Goal: Answer question/provide support: Share knowledge or assist other users

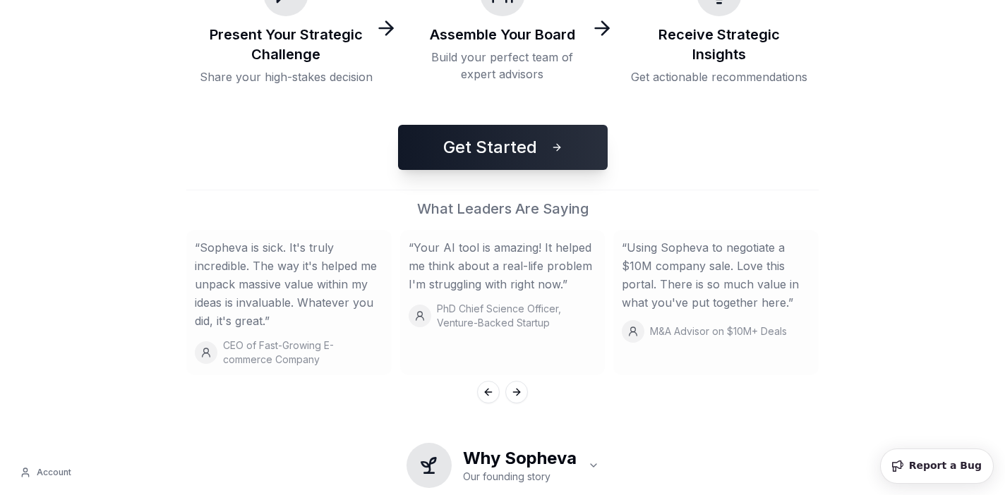
scroll to position [413, 0]
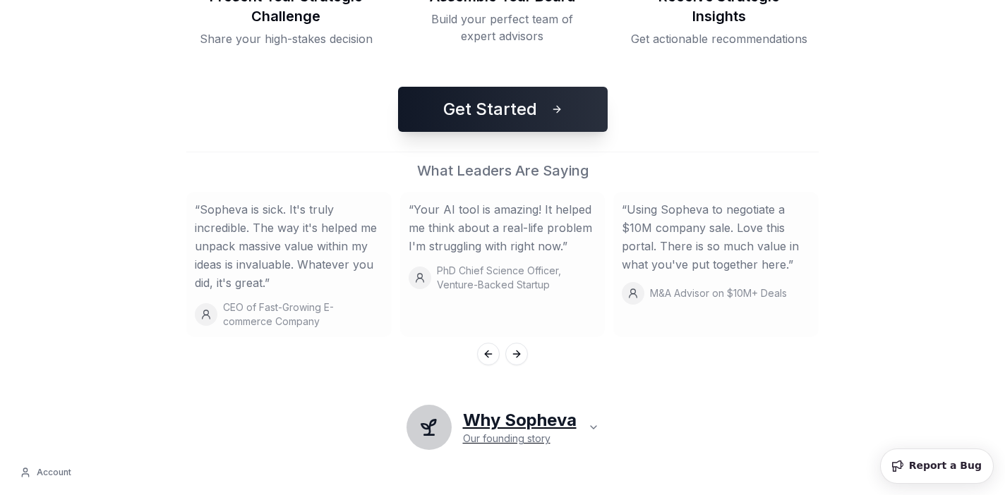
click at [567, 417] on h2 "Why Sopheva" at bounding box center [520, 420] width 114 height 23
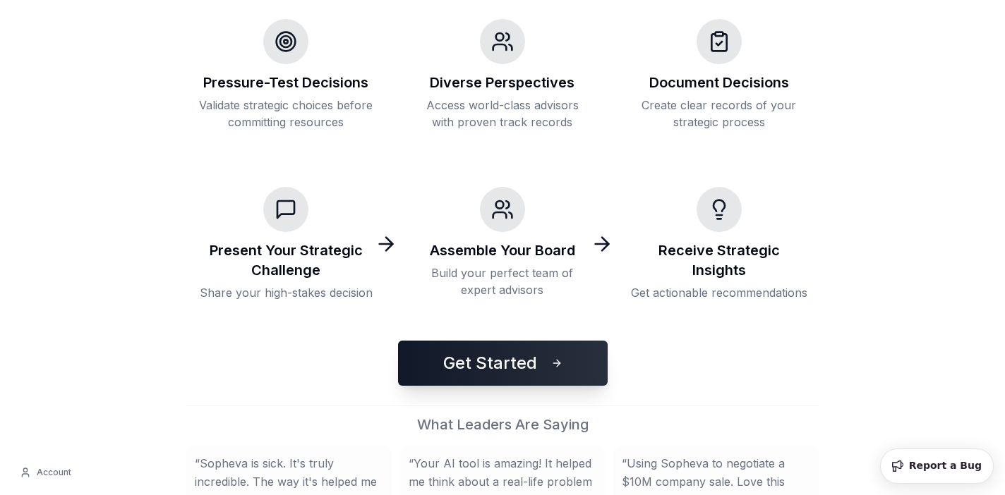
scroll to position [174, 0]
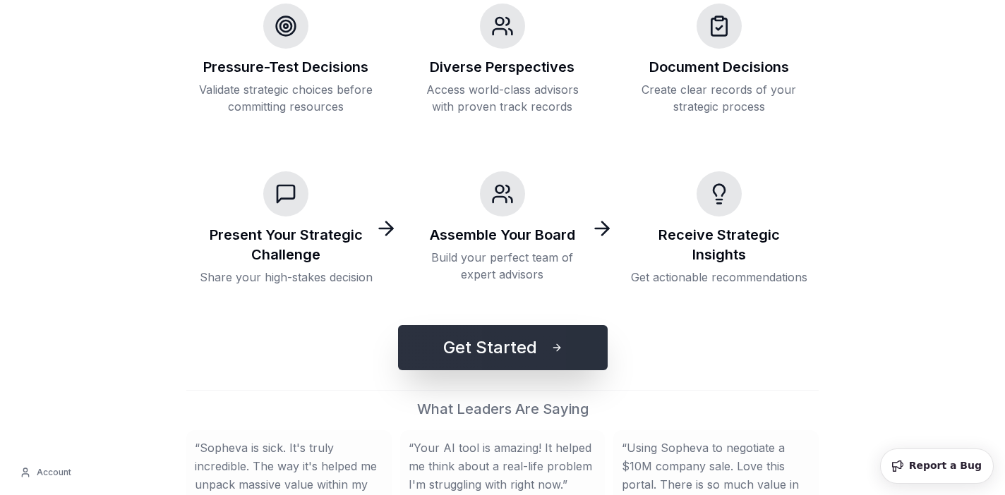
click at [515, 351] on button "Get Started" at bounding box center [503, 347] width 210 height 45
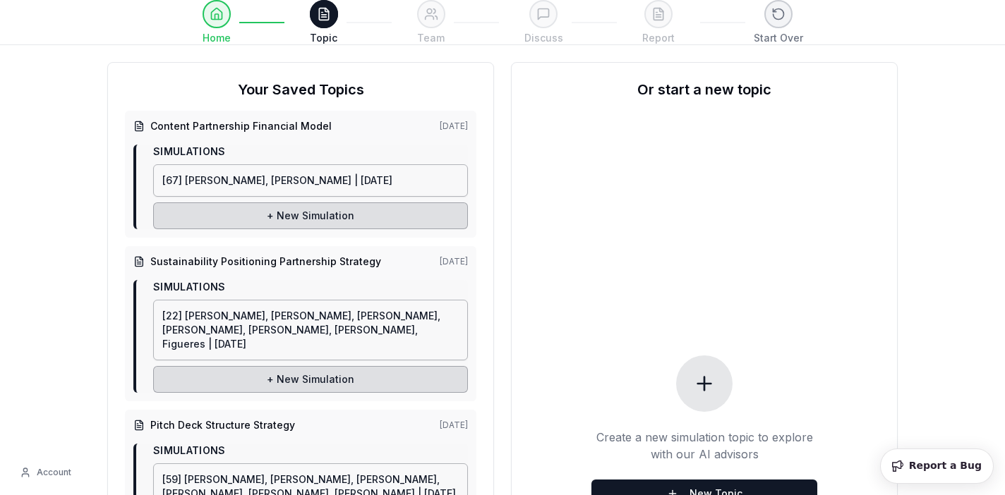
scroll to position [49, 0]
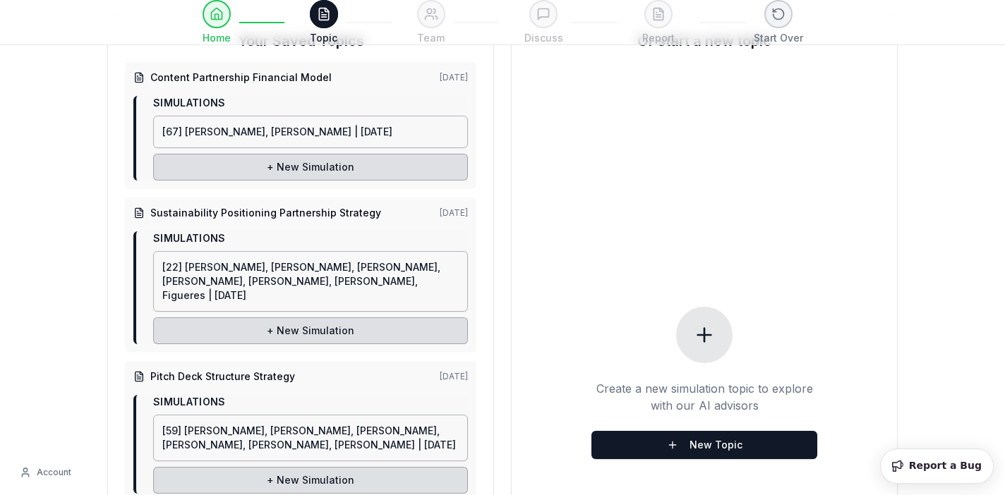
click at [706, 335] on icon at bounding box center [704, 335] width 13 height 0
click at [706, 437] on button "New Topic" at bounding box center [704, 445] width 226 height 28
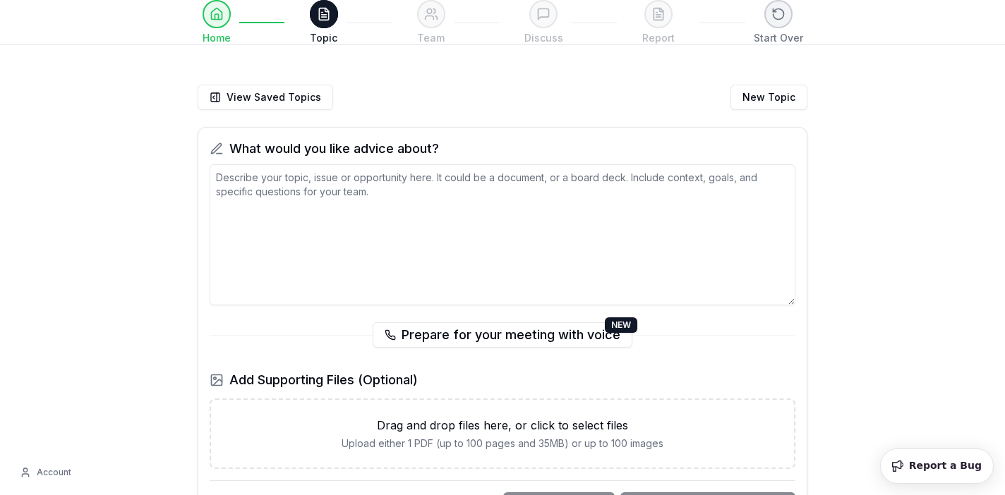
click at [506, 209] on textarea at bounding box center [503, 234] width 586 height 141
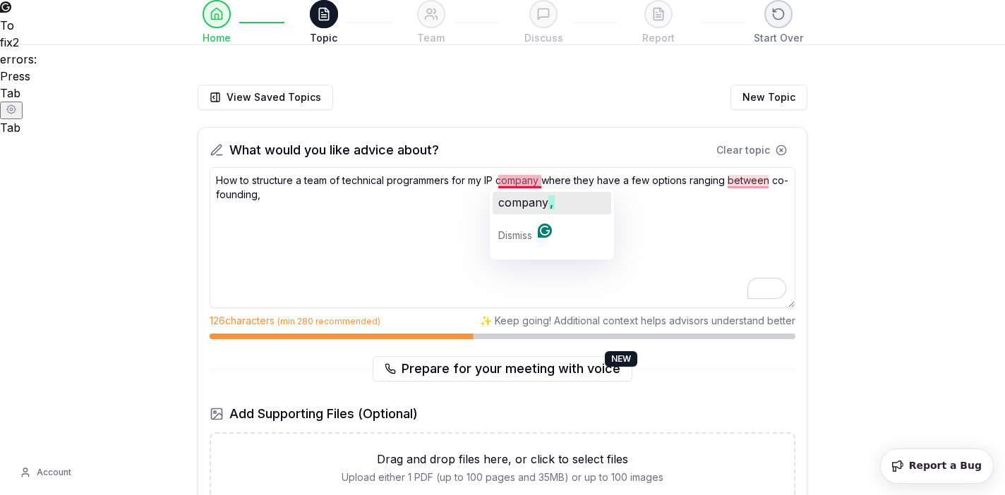
click at [527, 199] on span "company" at bounding box center [523, 202] width 50 height 14
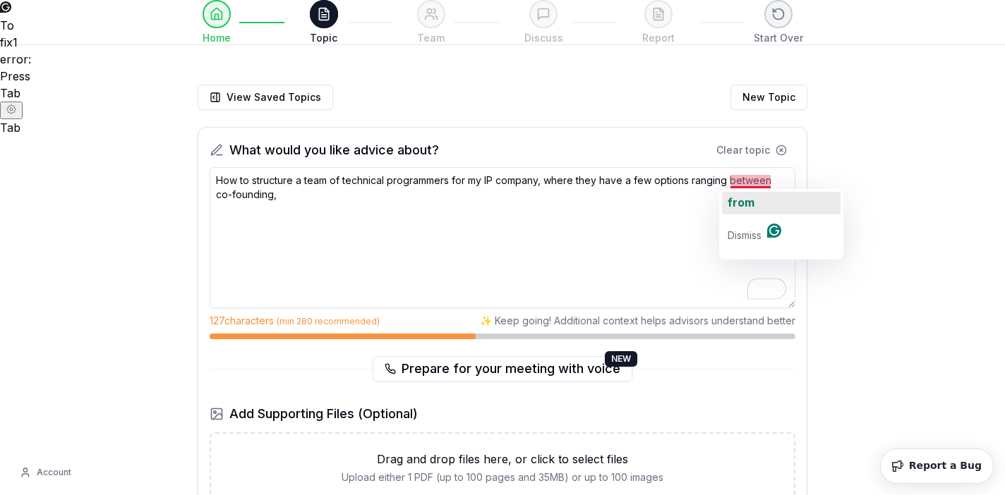
click at [746, 200] on span "from" at bounding box center [740, 202] width 27 height 14
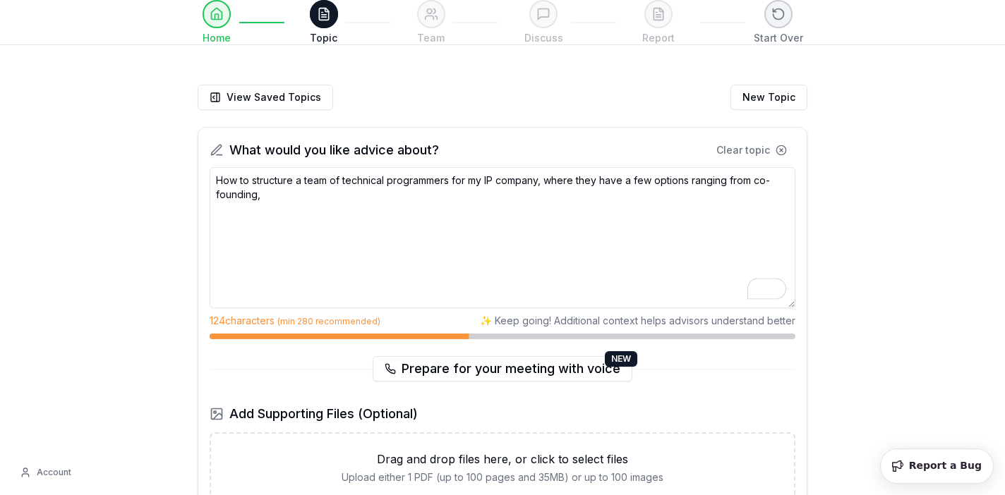
click at [498, 183] on textarea "How to structure a team of technical programmers for my IP company, where they …" at bounding box center [503, 237] width 586 height 141
click at [564, 193] on textarea "How to structure a team of technical programmers for my IP company, where they …" at bounding box center [503, 237] width 586 height 141
click at [454, 193] on textarea "How to structure a team of technical programmers for my IP company, where they …" at bounding box center [503, 237] width 586 height 141
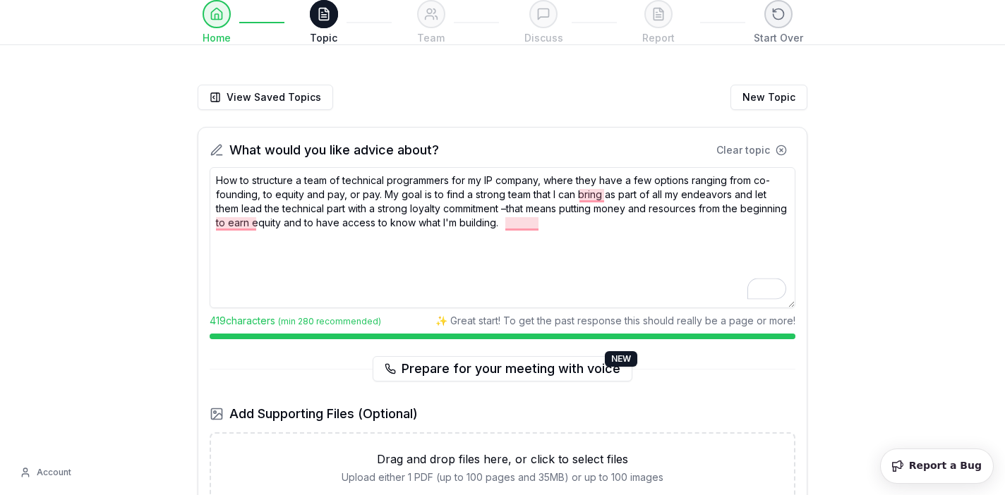
click at [593, 231] on textarea "How to structure a team of technical programmers for my IP company, where they …" at bounding box center [503, 237] width 586 height 141
click at [523, 227] on textarea "How to structure a team of technical programmers for my IP company, where they …" at bounding box center [503, 237] width 586 height 141
paste textarea "My most important assets are the idea of the apps and their business models. Th…"
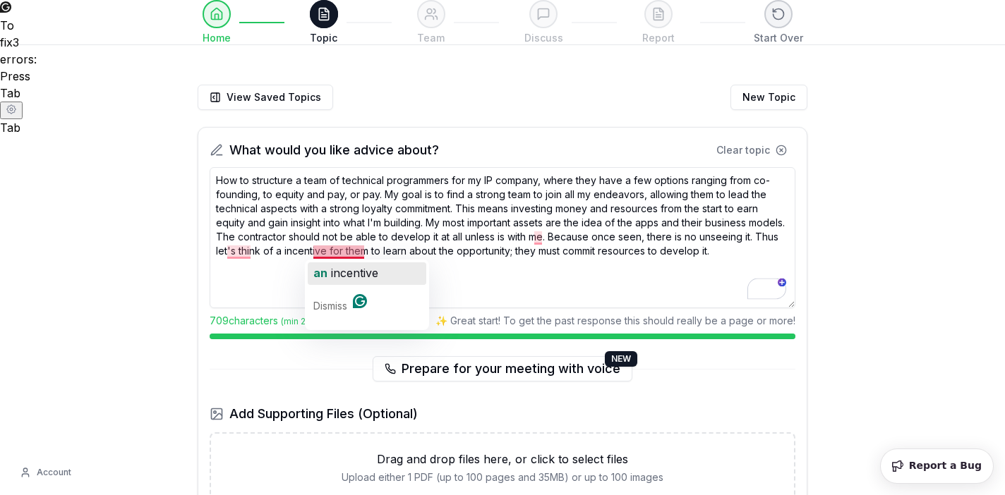
click at [350, 276] on span "incentive" at bounding box center [354, 273] width 47 height 14
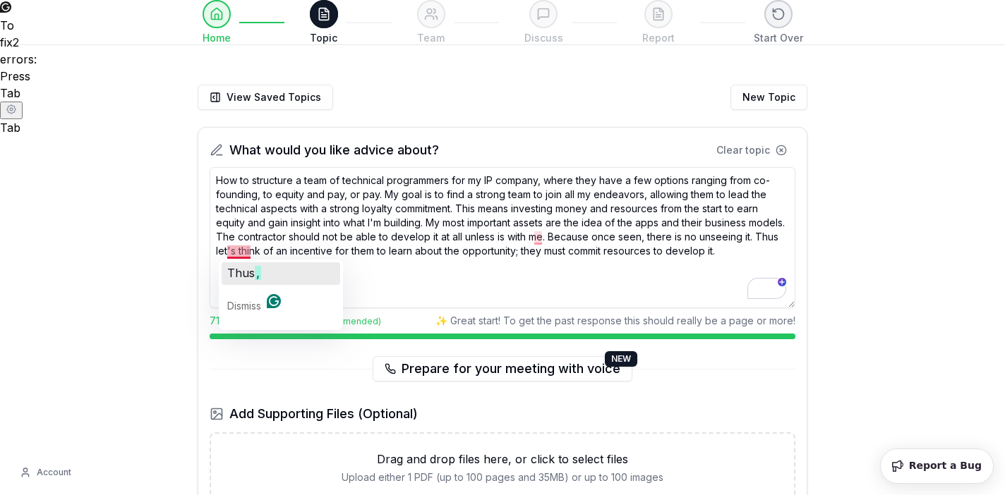
click at [243, 272] on span "Thus" at bounding box center [241, 273] width 28 height 14
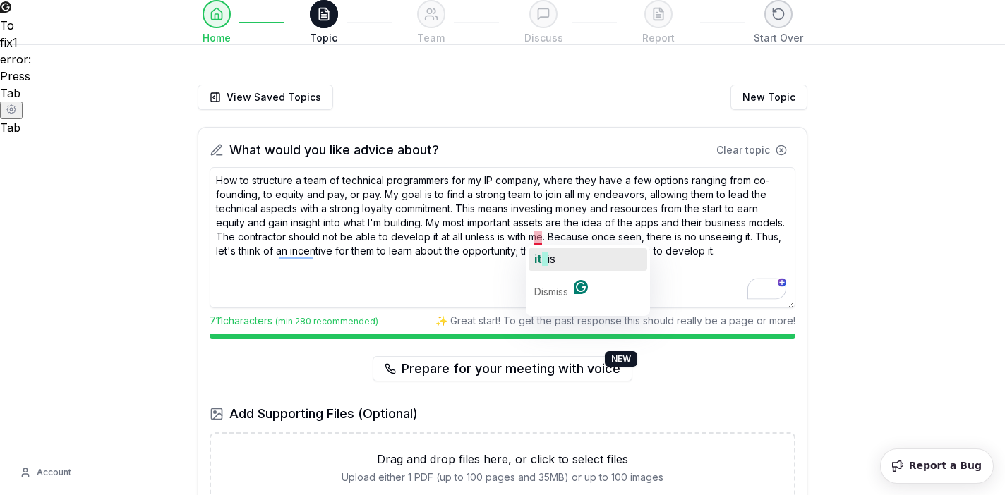
click at [543, 262] on span "button" at bounding box center [545, 259] width 6 height 14
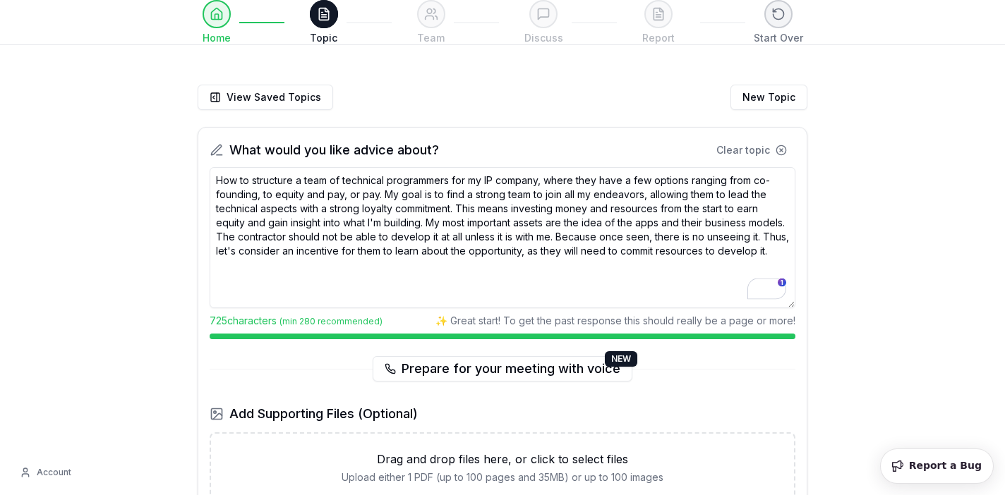
click at [733, 267] on textarea "How to structure a team of technical programmers for my IP company, where they …" at bounding box center [503, 237] width 586 height 141
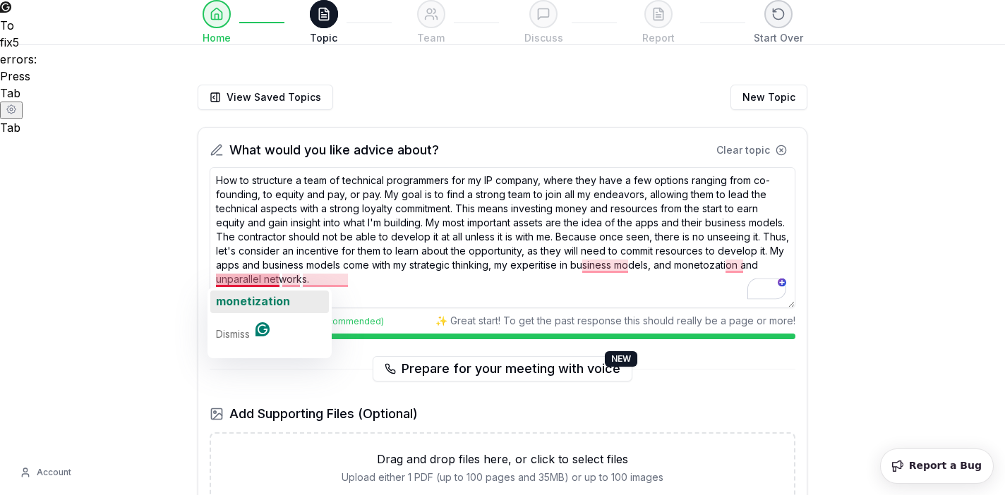
click at [243, 297] on span "monetization" at bounding box center [253, 301] width 74 height 14
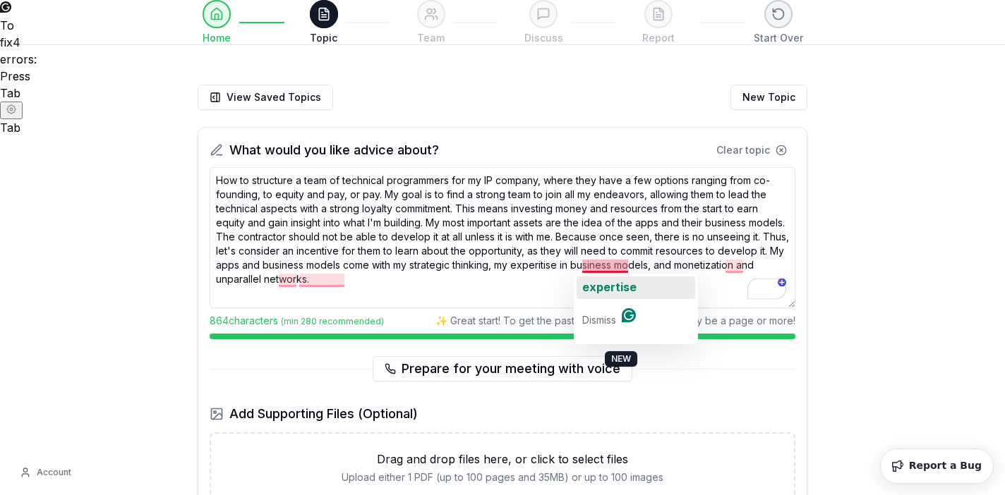
click at [612, 294] on div "expertise" at bounding box center [609, 288] width 54 height 23
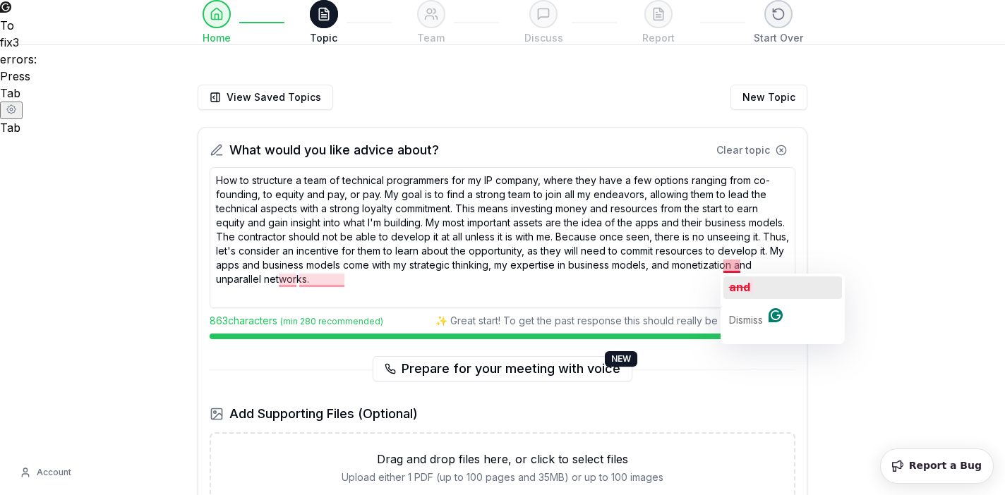
click at [733, 283] on span "and" at bounding box center [739, 287] width 21 height 14
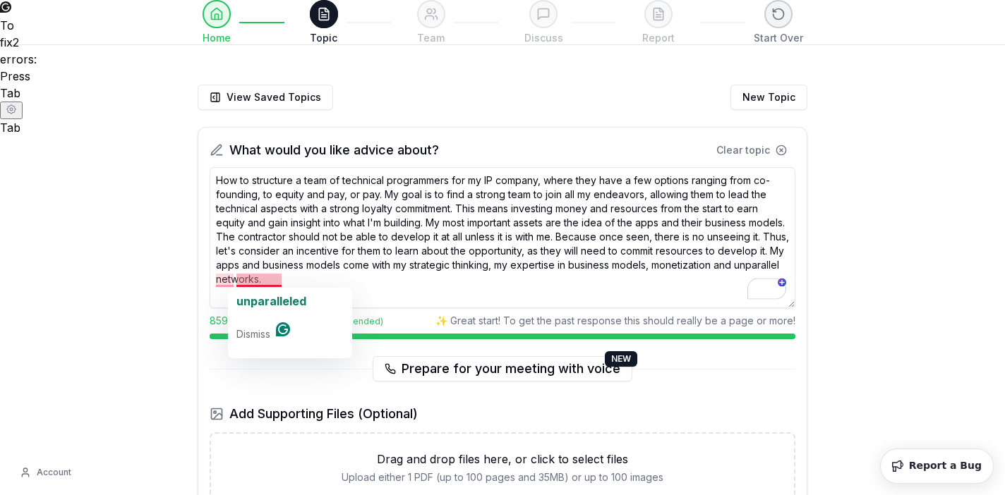
click at [250, 289] on div "unparalleled Dismiss" at bounding box center [290, 323] width 124 height 71
click at [253, 307] on span "unparalleled" at bounding box center [271, 301] width 70 height 14
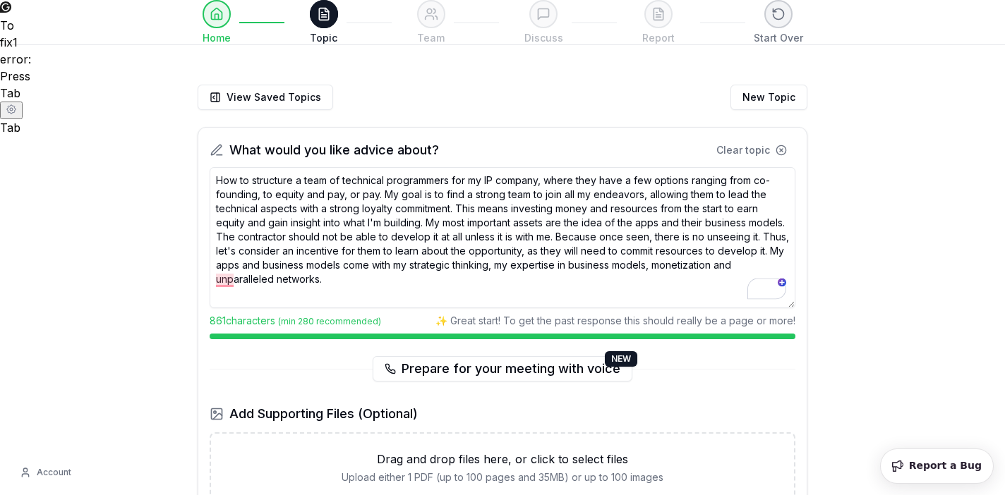
click at [783, 264] on textarea "How to structure a team of technical programmers for my IP company, where they …" at bounding box center [503, 237] width 586 height 141
click at [361, 279] on textarea "How to structure a team of technical programmers for my IP company, where they …" at bounding box center [503, 237] width 586 height 141
click at [266, 324] on span "891 characters (min 280 recommended)" at bounding box center [295, 321] width 171 height 14
click at [538, 280] on textarea "How to structure a team of technical programmers for my IP company, where they …" at bounding box center [503, 237] width 586 height 141
click at [497, 279] on textarea "How to structure a team of technical programmers for my IP company, where they …" at bounding box center [503, 237] width 586 height 141
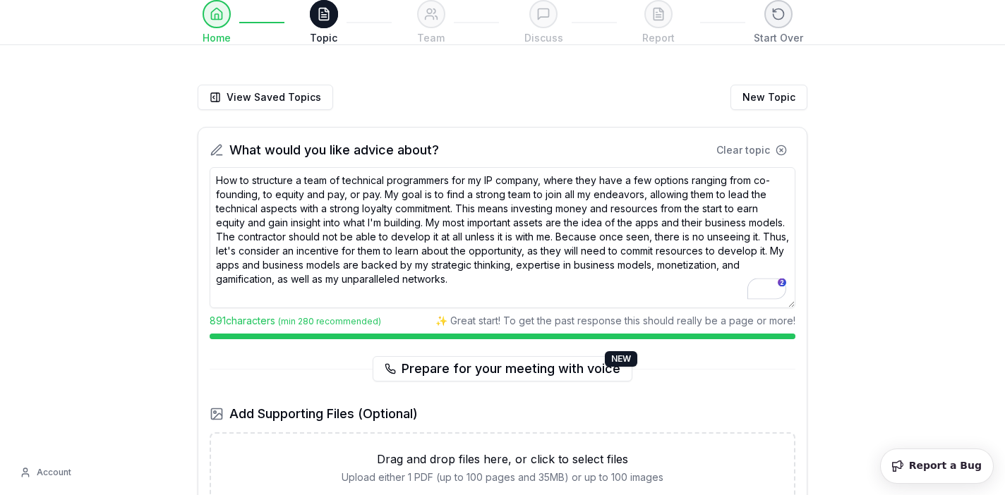
scroll to position [164, 0]
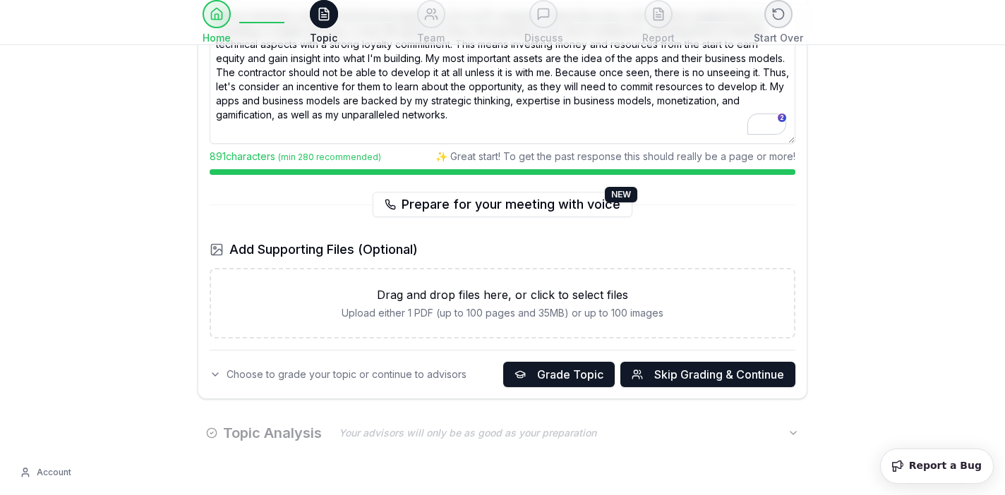
paste textarea "“This is not a free pitch. You want in? You bring resources. Otherwise, you don…"
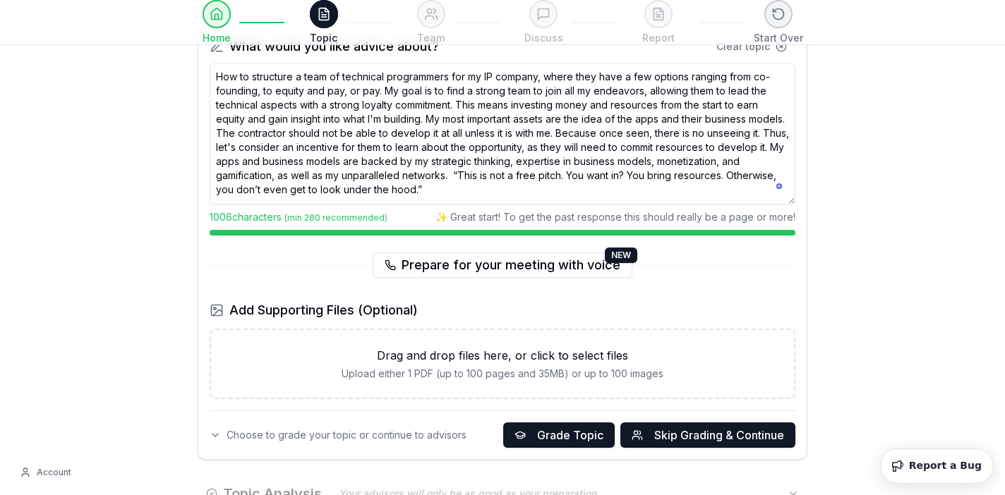
scroll to position [102, 0]
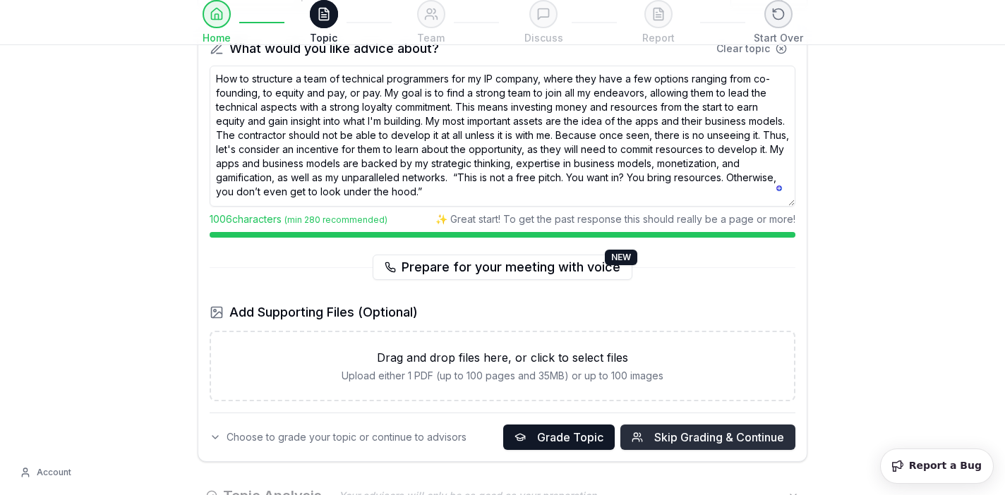
type textarea "How to structure a team of technical programmers for my IP company, where they …"
click at [670, 436] on span "Skip Grading & Continue" at bounding box center [719, 437] width 130 height 17
click at [670, 431] on span "Skip Grading & Continue" at bounding box center [719, 437] width 130 height 17
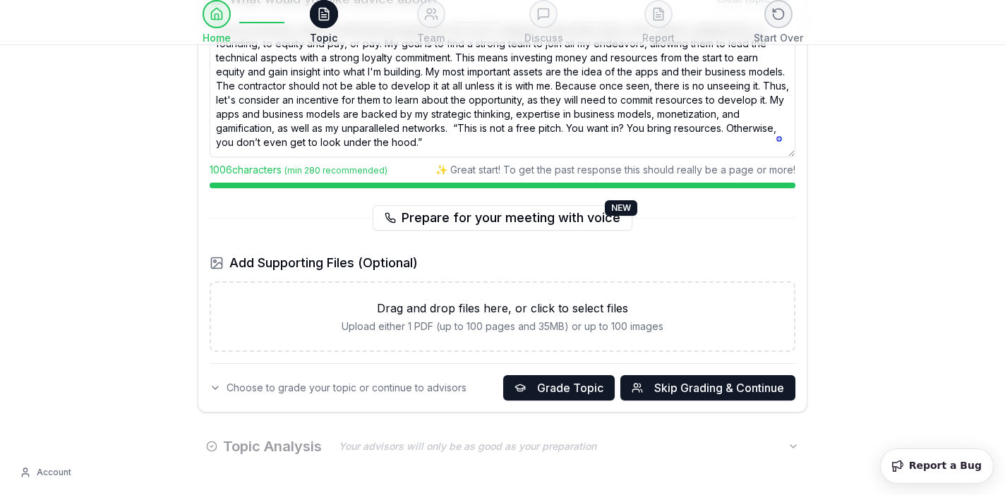
scroll to position [164, 0]
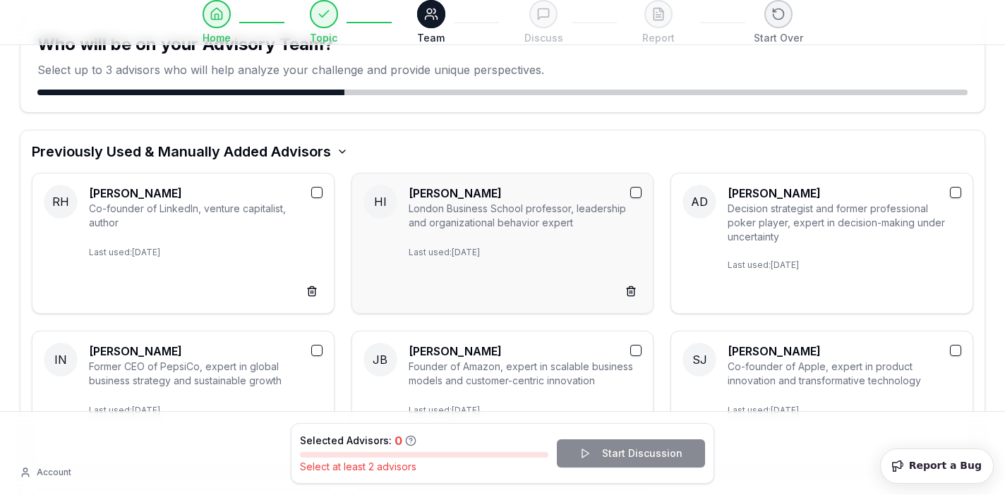
scroll to position [37, 0]
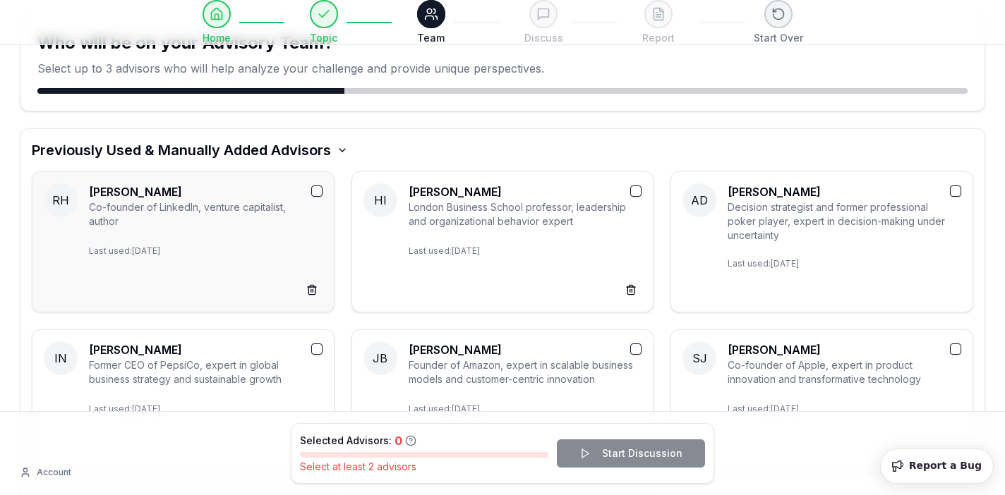
click at [321, 188] on button "button" at bounding box center [316, 191] width 11 height 11
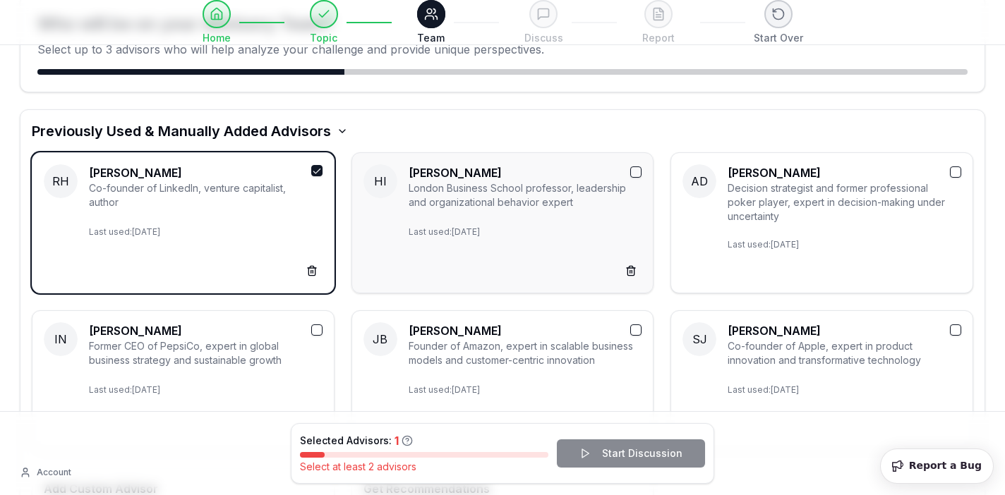
scroll to position [57, 0]
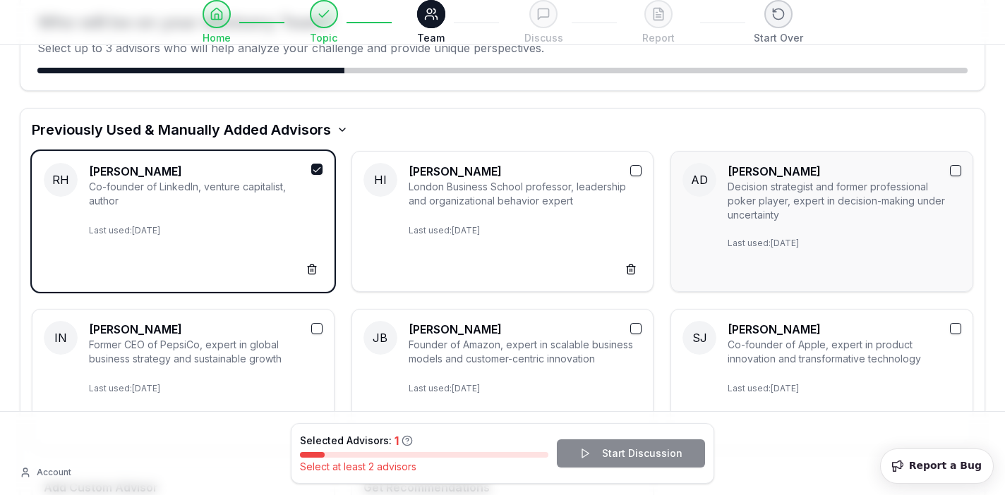
click at [956, 176] on button "button" at bounding box center [955, 170] width 11 height 11
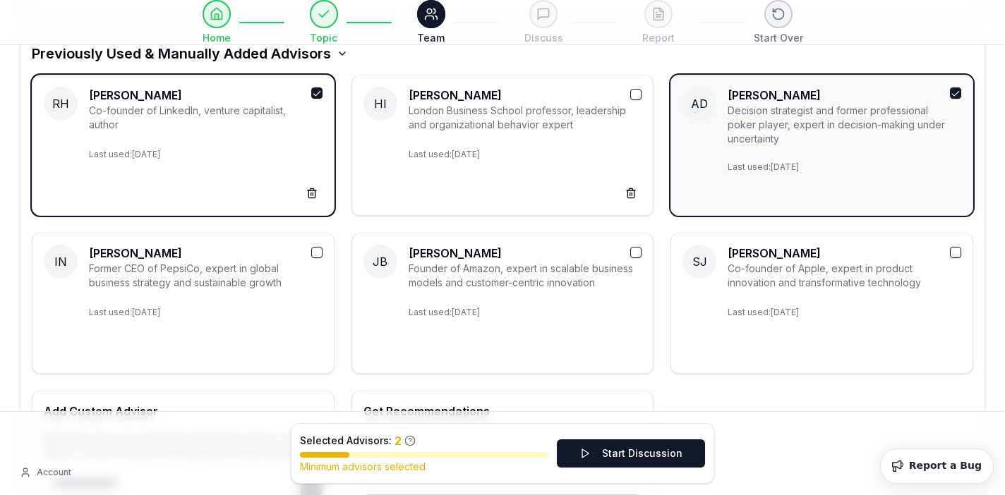
scroll to position [134, 0]
click at [639, 253] on button "button" at bounding box center [635, 251] width 11 height 11
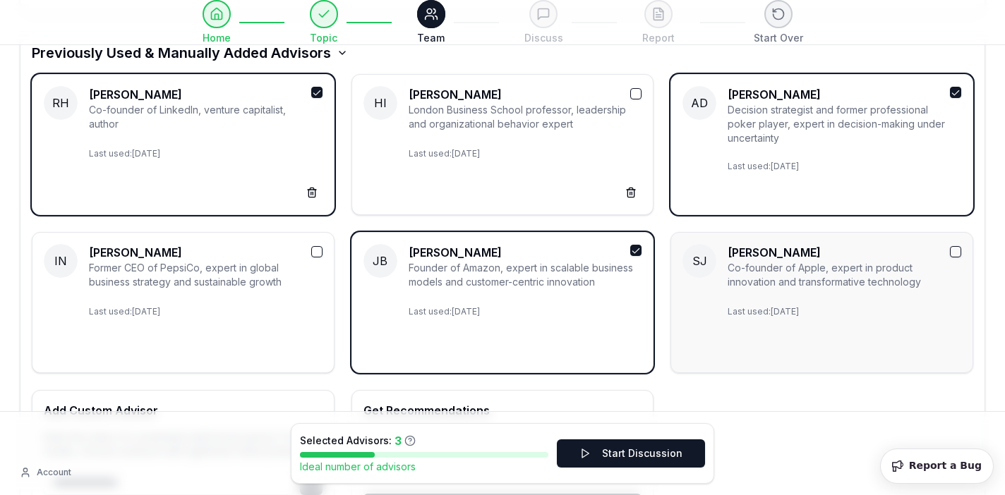
click at [956, 253] on button "button" at bounding box center [955, 251] width 11 height 11
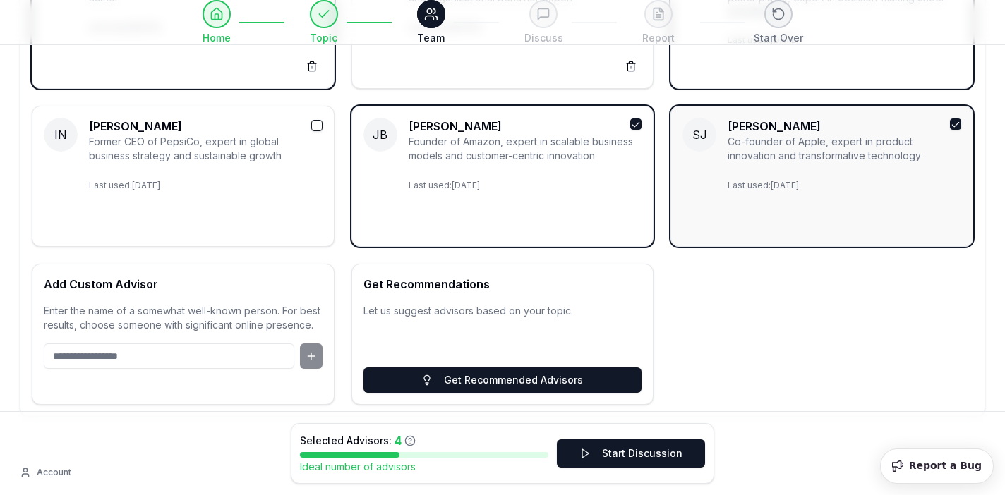
scroll to position [284, 0]
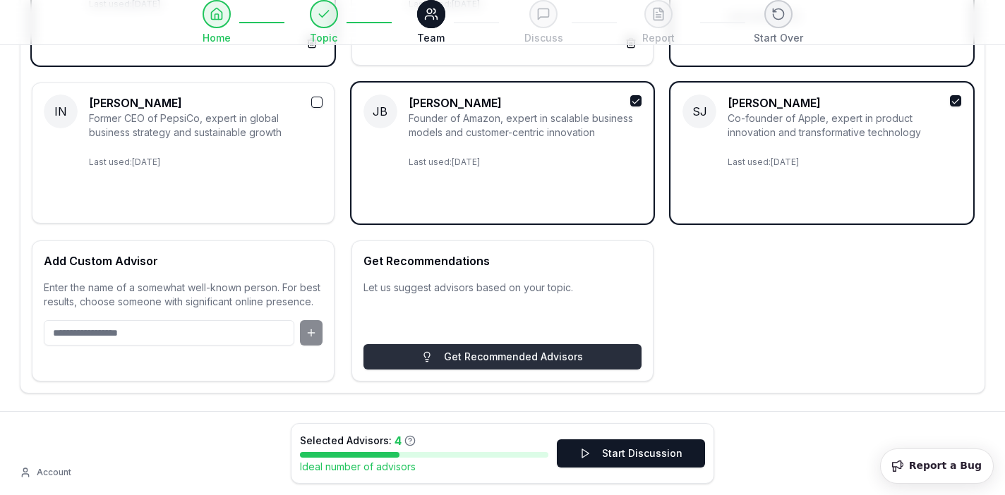
click at [553, 353] on button "Get Recommended Advisors" at bounding box center [502, 356] width 279 height 25
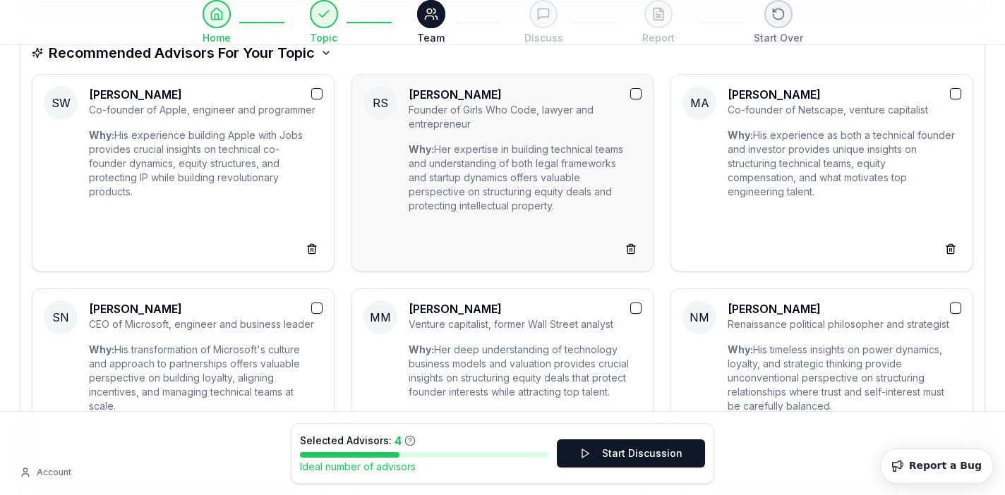
scroll to position [603, 0]
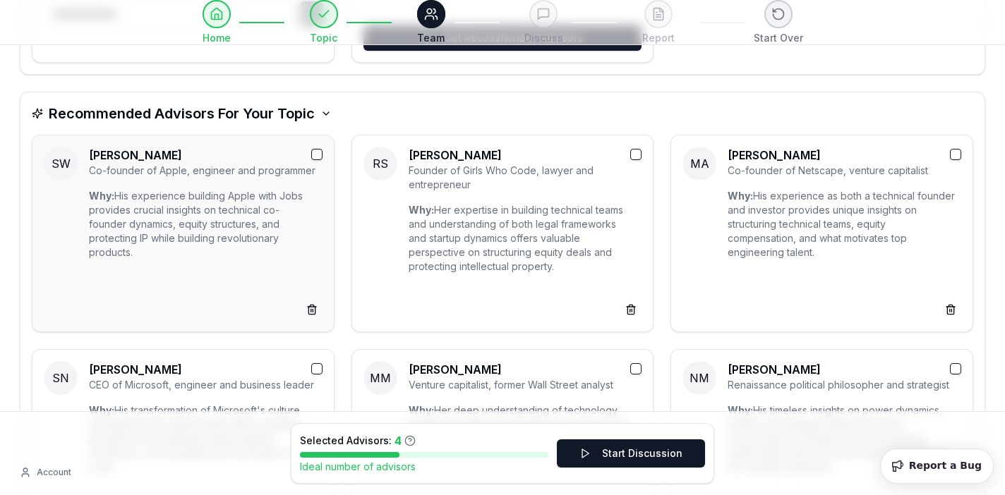
click at [317, 151] on button "button" at bounding box center [316, 154] width 11 height 11
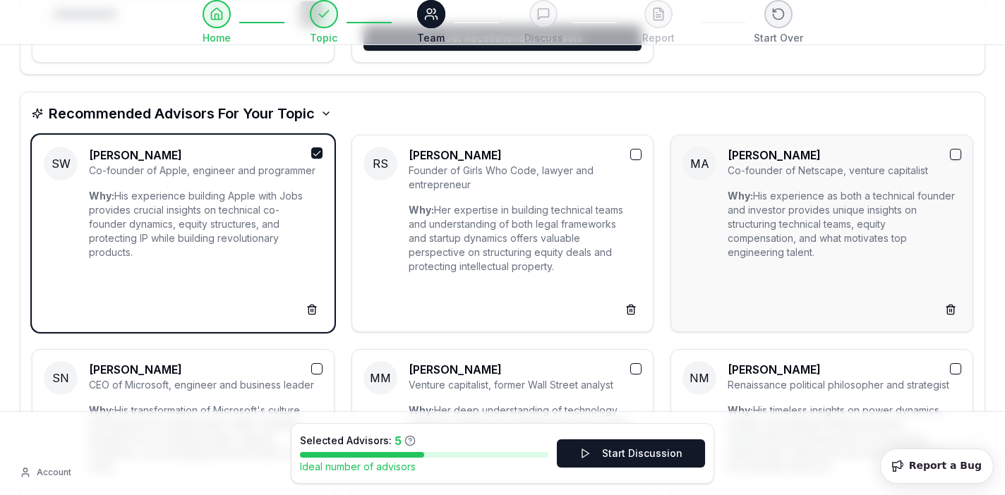
click at [957, 155] on button "button" at bounding box center [955, 154] width 11 height 11
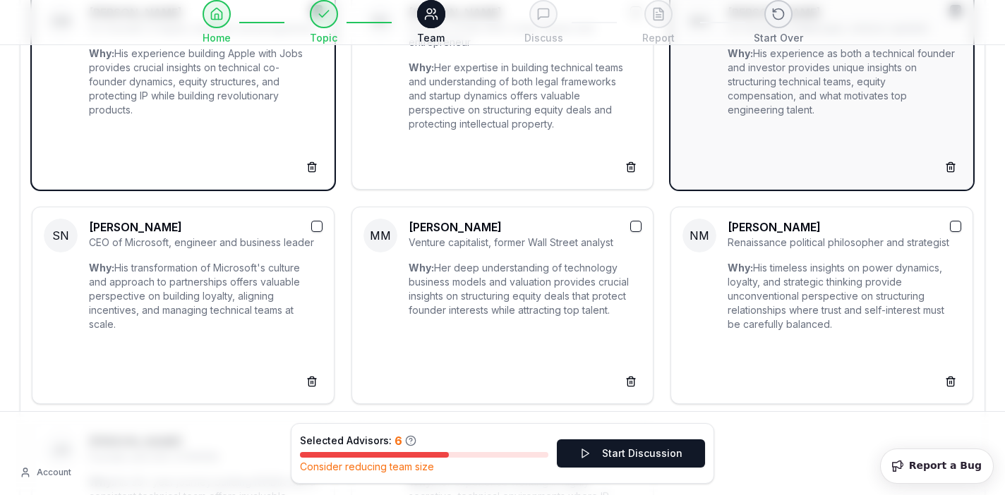
scroll to position [746, 0]
click at [312, 229] on button "button" at bounding box center [316, 225] width 11 height 11
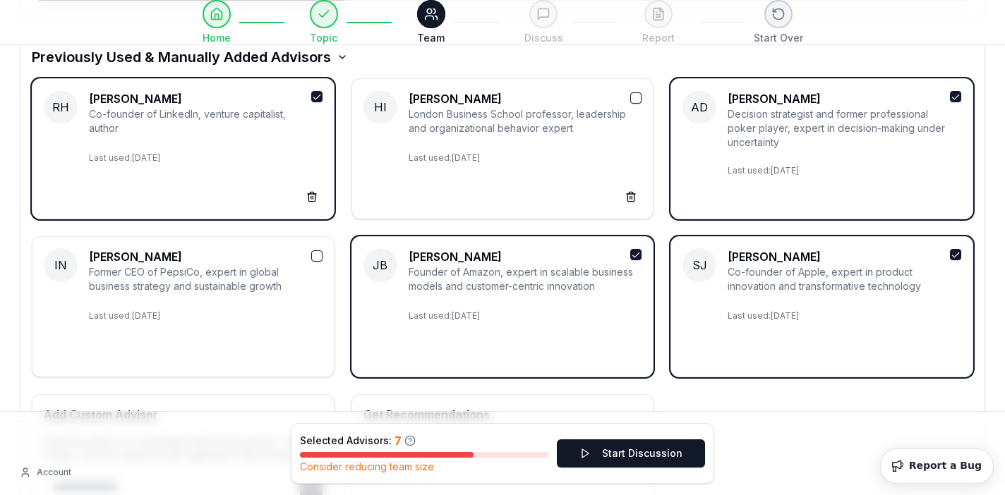
scroll to position [126, 0]
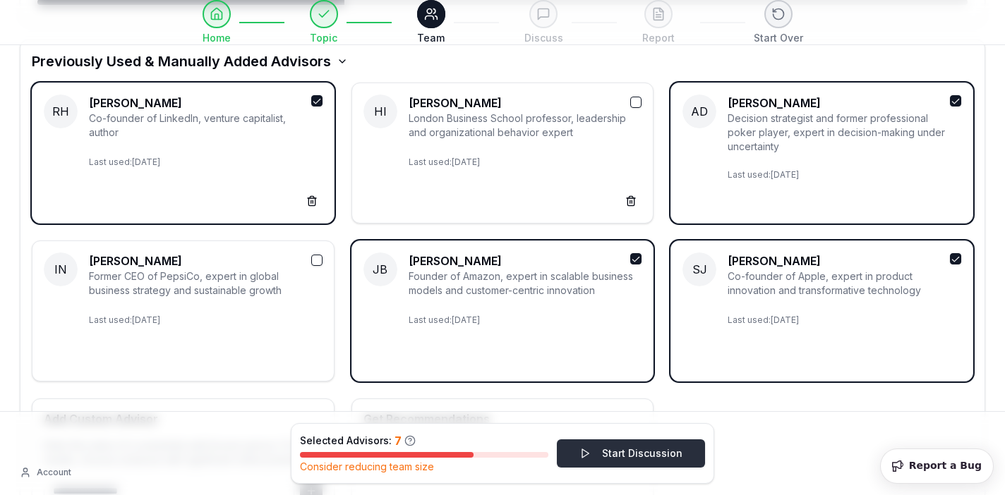
click at [614, 455] on button "Start Discussion" at bounding box center [631, 454] width 148 height 28
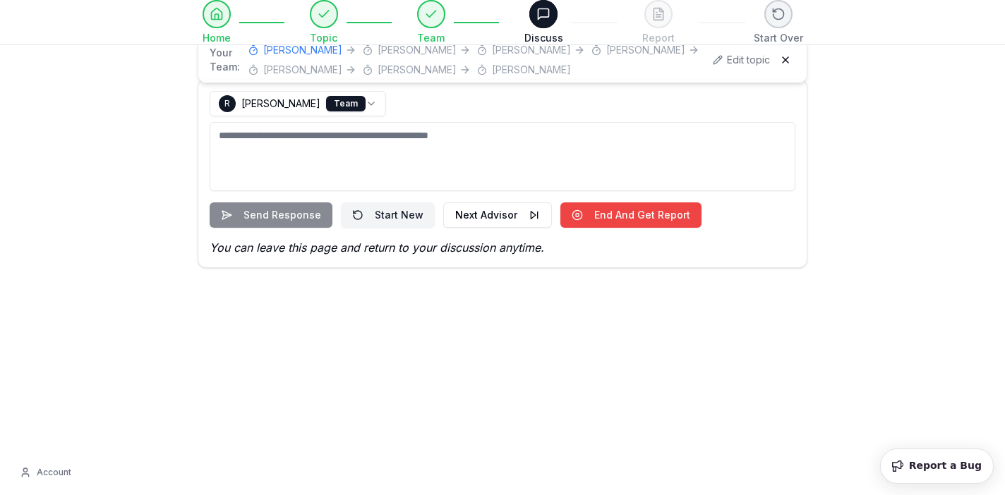
click at [320, 174] on textarea at bounding box center [503, 156] width 586 height 69
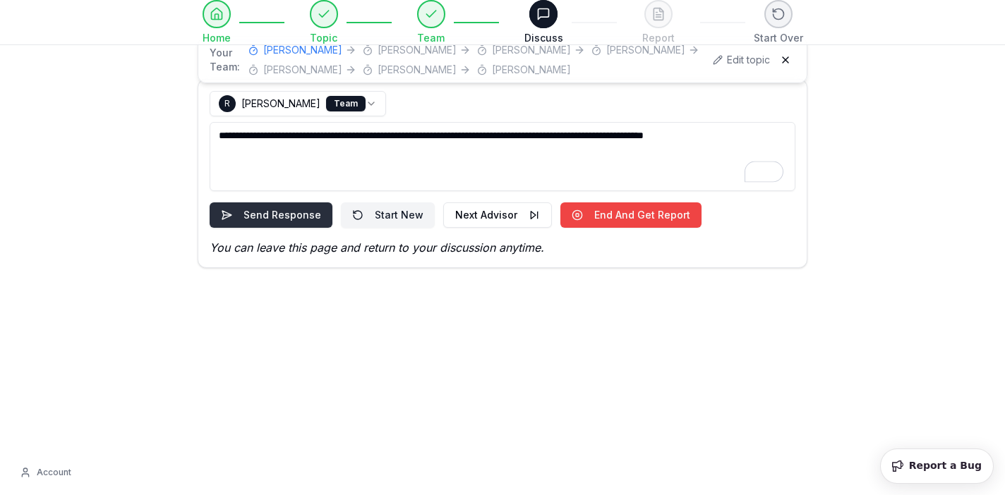
type textarea "**********"
click at [264, 214] on button "Send Response" at bounding box center [271, 215] width 123 height 25
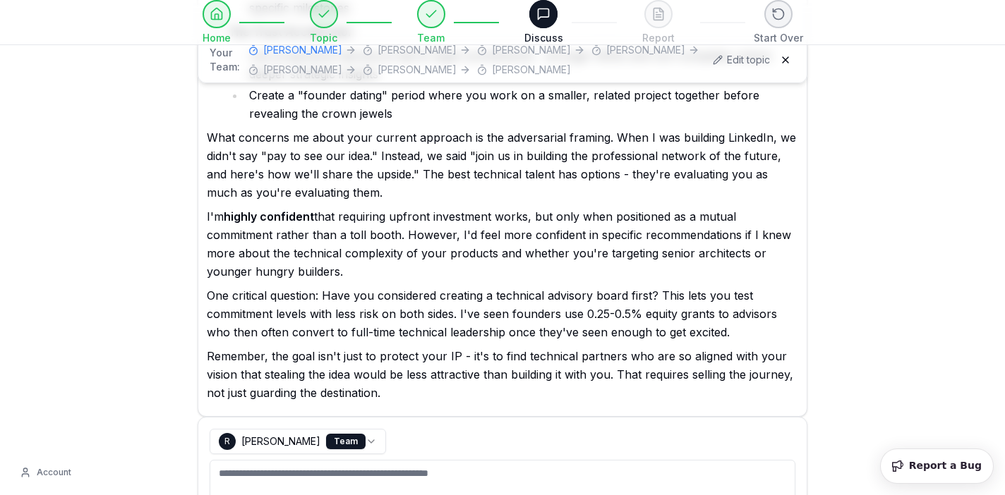
scroll to position [670, 0]
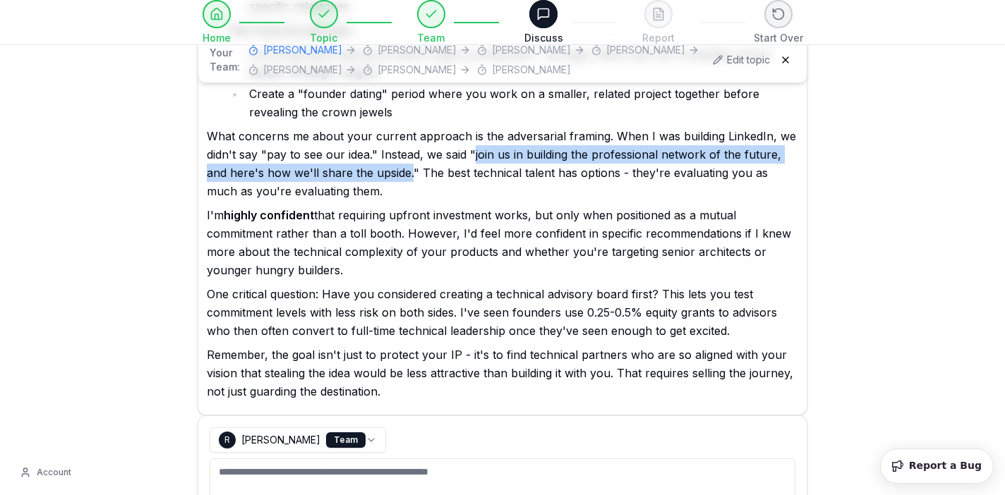
drag, startPoint x: 473, startPoint y: 155, endPoint x: 411, endPoint y: 171, distance: 64.9
click at [411, 171] on p "What concerns me about your current approach is the adversarial framing. When I…" at bounding box center [502, 163] width 591 height 73
copy p "join us in building the professional network of the future, and here's how we'l…"
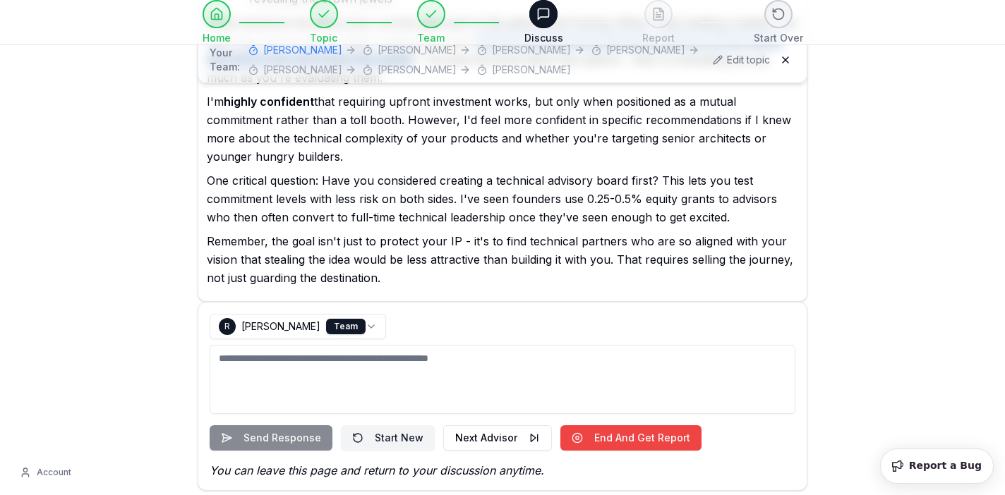
scroll to position [790, 0]
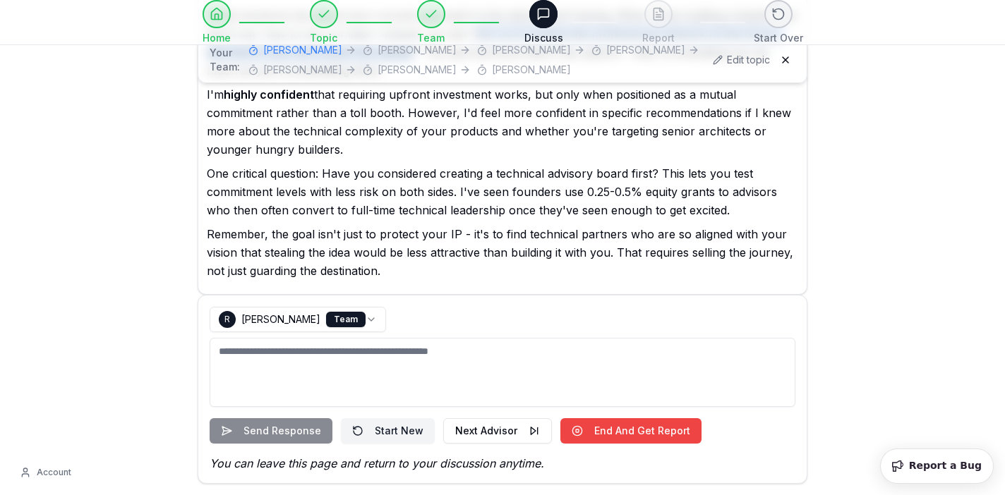
click at [520, 365] on textarea "To enrich screen reader interactions, please activate Accessibility in Grammarl…" at bounding box center [503, 372] width 586 height 69
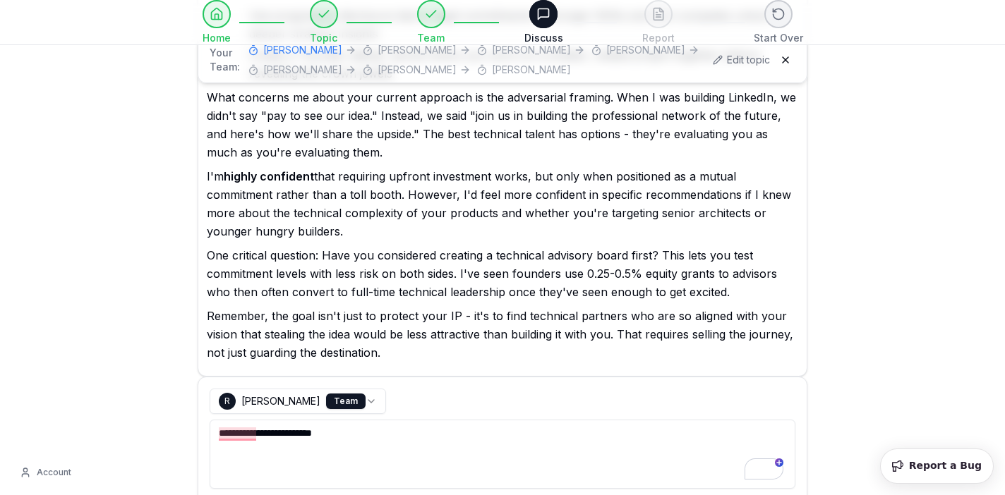
scroll to position [710, 0]
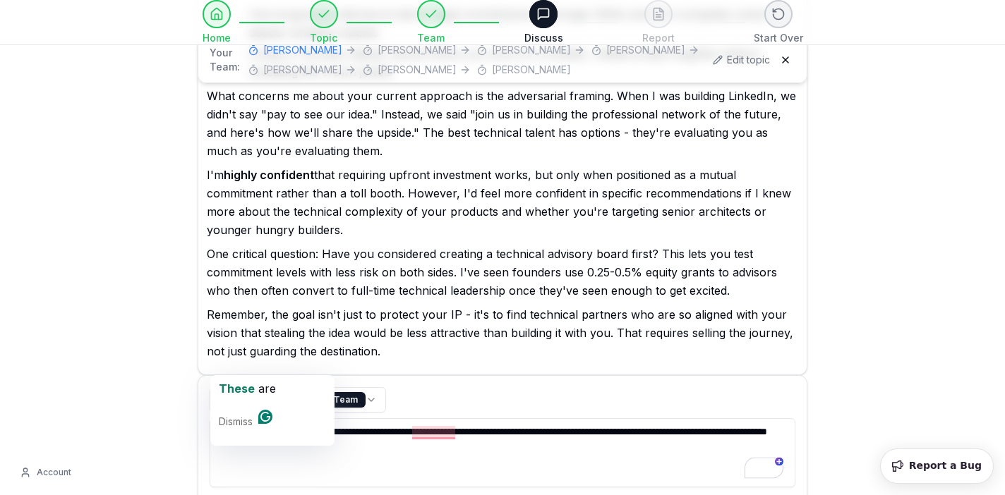
click at [249, 436] on textarea "**********" at bounding box center [503, 452] width 586 height 69
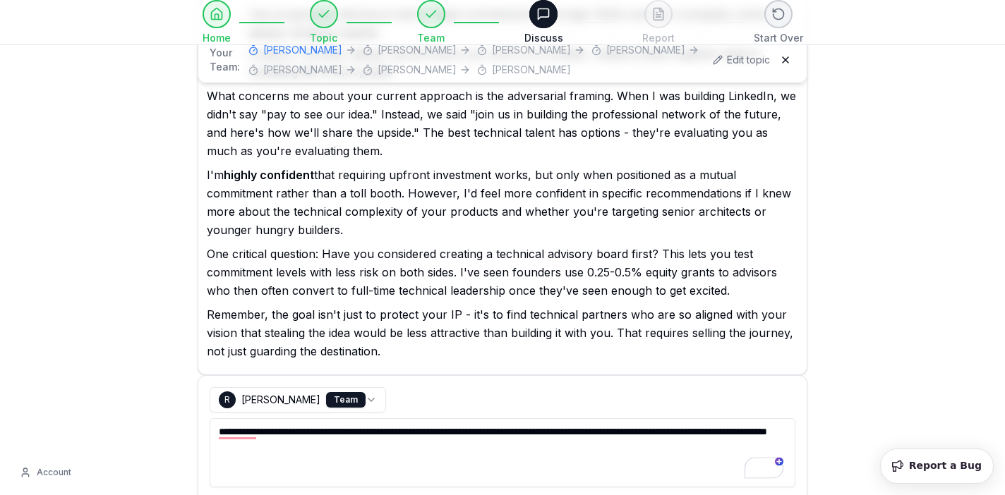
click at [249, 436] on textarea "**********" at bounding box center [503, 452] width 586 height 69
click at [471, 450] on textarea "**********" at bounding box center [503, 452] width 586 height 69
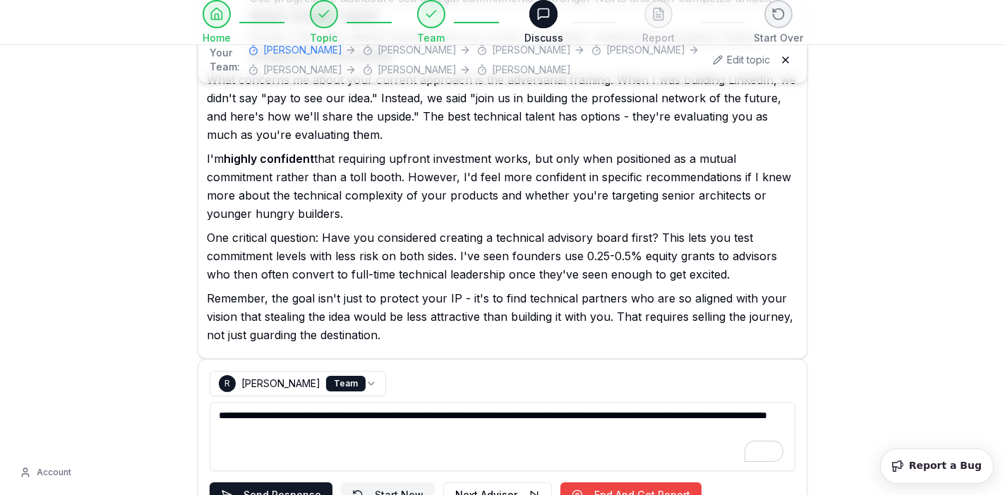
scroll to position [727, 0]
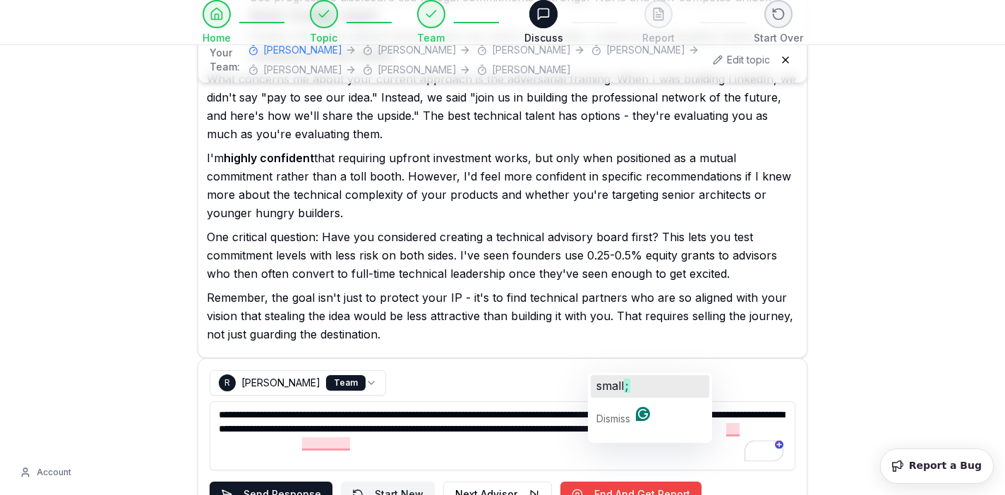
click at [612, 387] on span "small" at bounding box center [610, 386] width 28 height 14
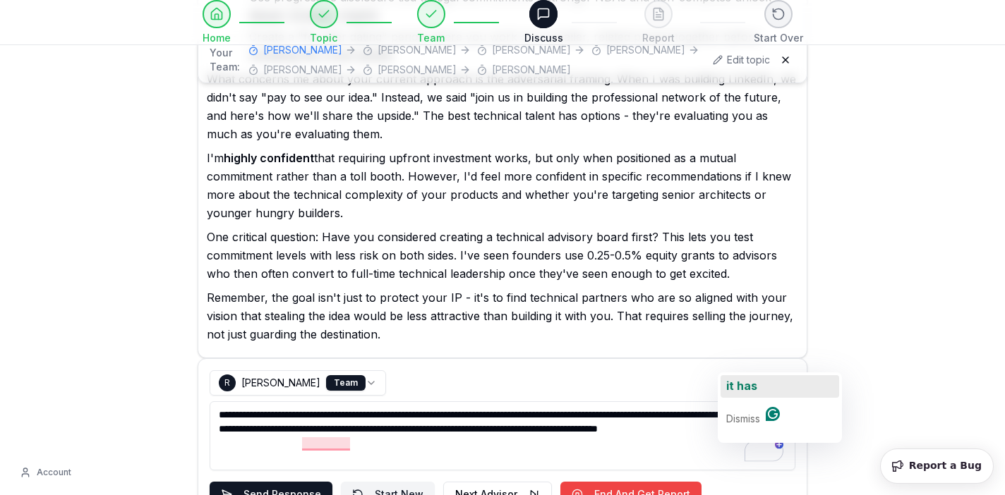
click at [751, 395] on div "it has" at bounding box center [741, 386] width 31 height 23
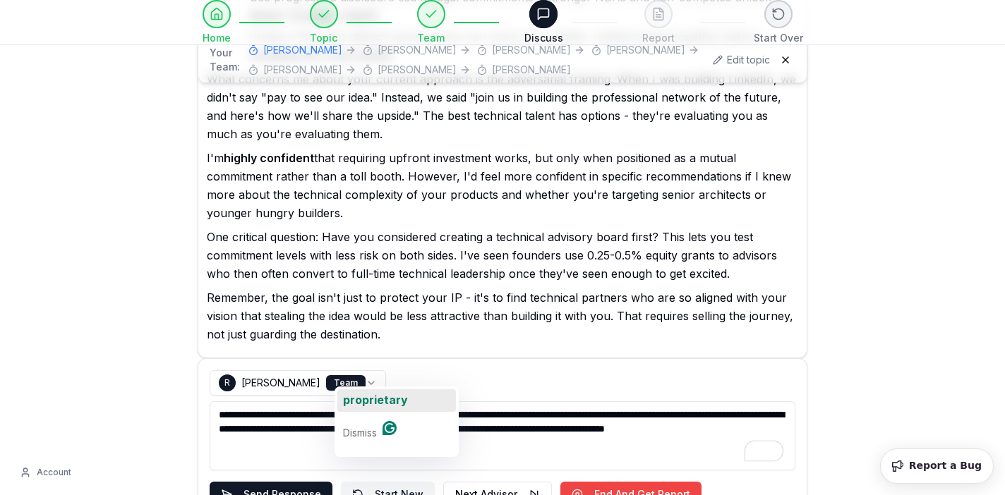
click at [386, 395] on span "proprietary" at bounding box center [375, 400] width 65 height 14
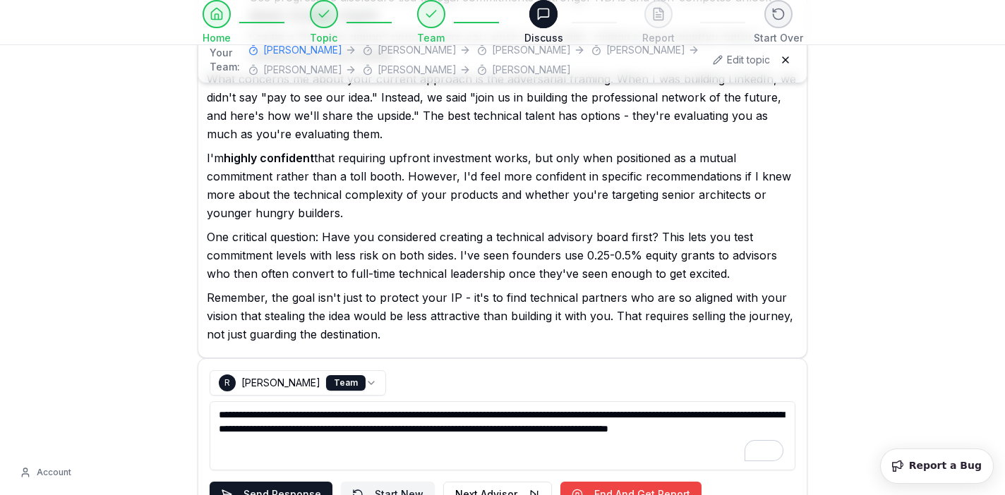
scroll to position [750, 0]
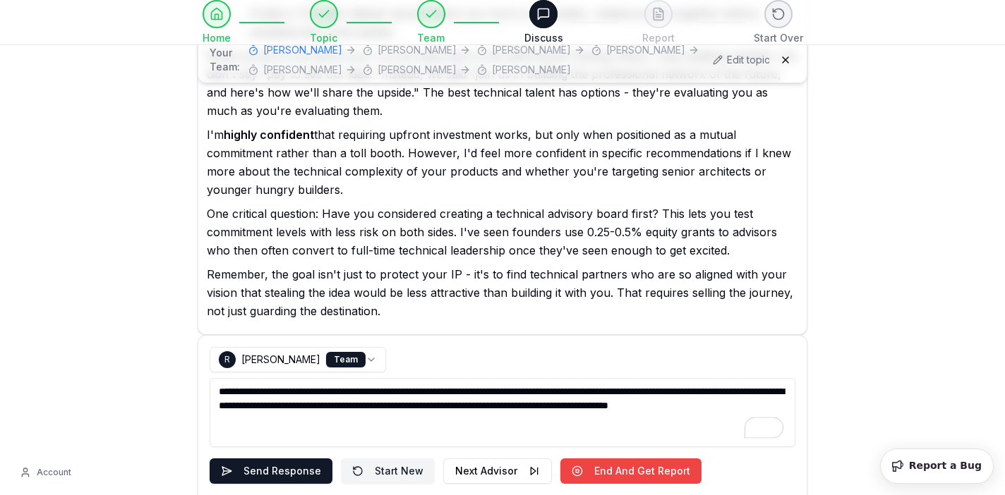
click at [529, 418] on textarea "**********" at bounding box center [503, 412] width 586 height 69
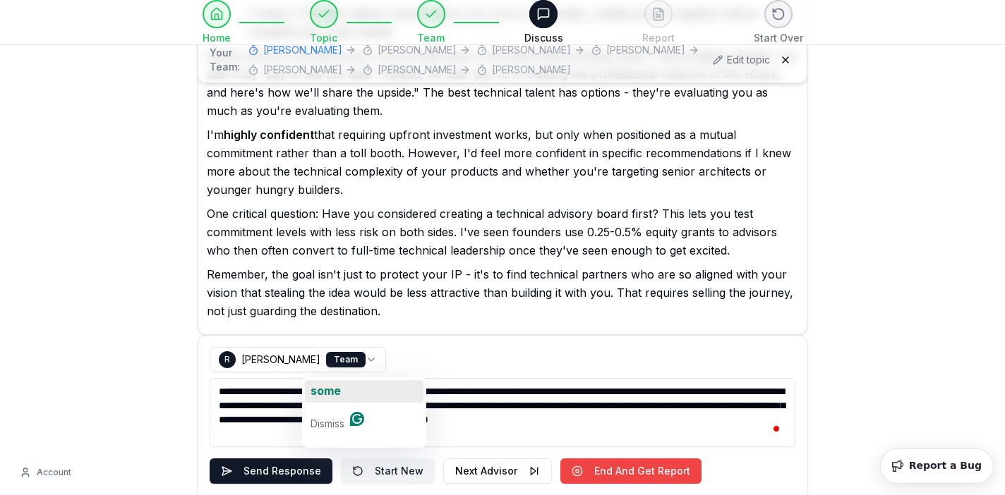
click at [337, 398] on div "some" at bounding box center [325, 391] width 30 height 23
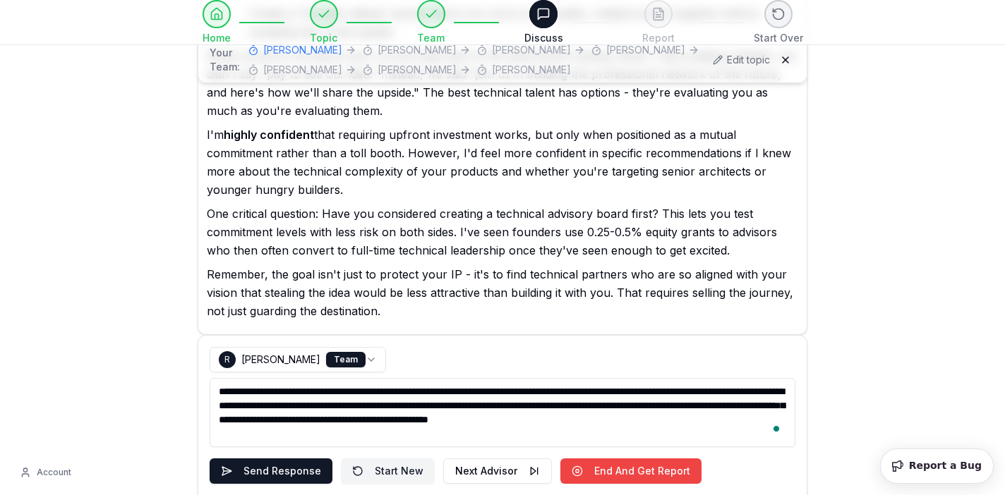
click at [289, 433] on textarea "**********" at bounding box center [503, 412] width 586 height 69
type textarea "**********"
click at [270, 472] on button "Send Response" at bounding box center [271, 471] width 123 height 25
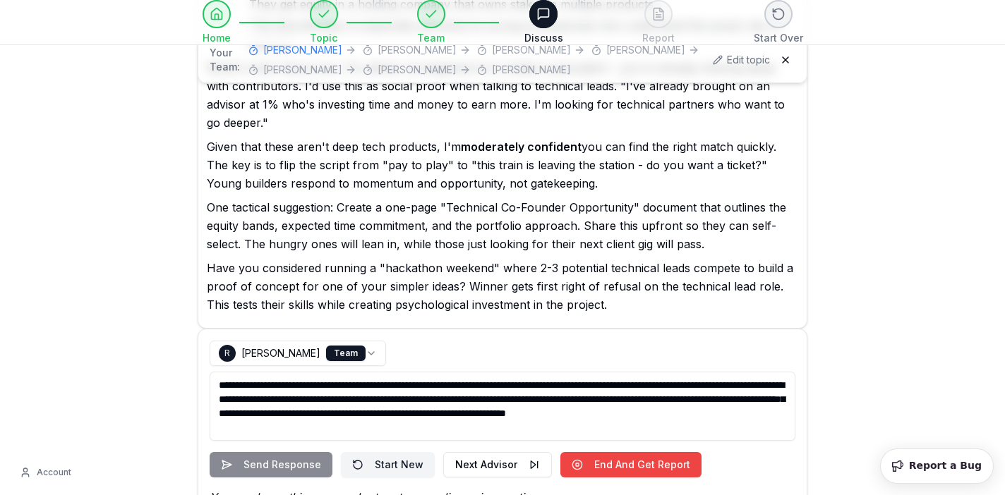
scroll to position [1662, 0]
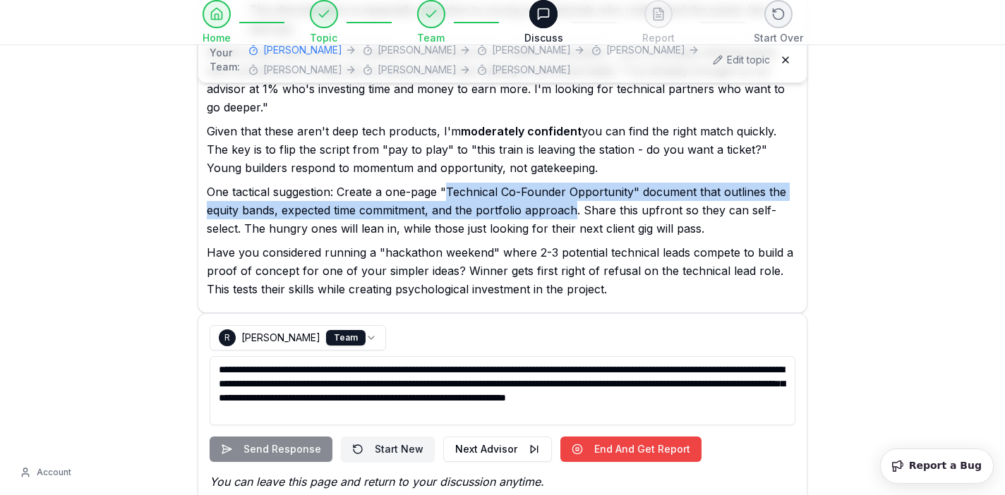
drag, startPoint x: 447, startPoint y: 175, endPoint x: 576, endPoint y: 190, distance: 130.0
click at [576, 190] on p "One tactical suggestion: Create a one-page "Technical Co-Founder Opportunity" d…" at bounding box center [502, 210] width 591 height 55
copy p "Technical Co-Founder Opportunity" document that outlines the equity bands, expe…"
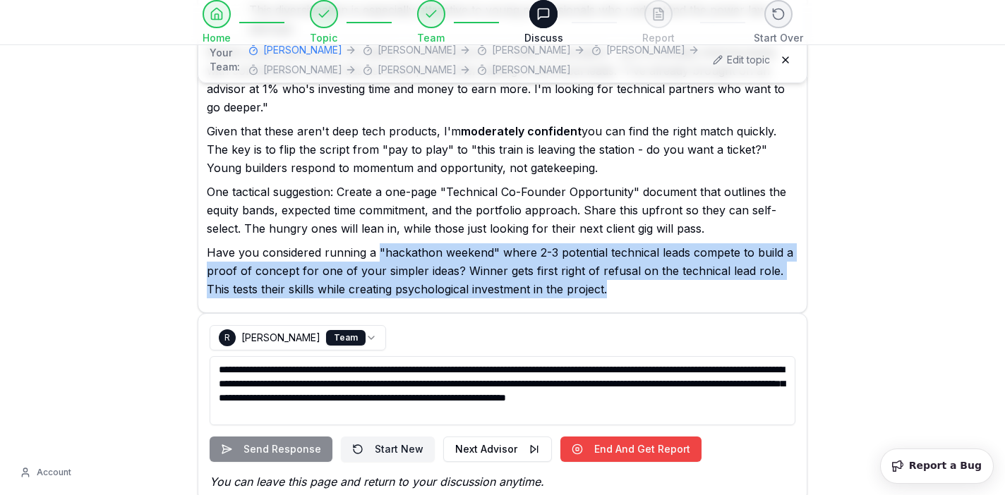
drag, startPoint x: 582, startPoint y: 269, endPoint x: 377, endPoint y: 237, distance: 207.8
click at [377, 243] on p "Have you considered running a "hackathon weekend" where 2-3 potential technical…" at bounding box center [502, 270] width 591 height 55
click at [581, 362] on textarea "**********" at bounding box center [503, 390] width 586 height 69
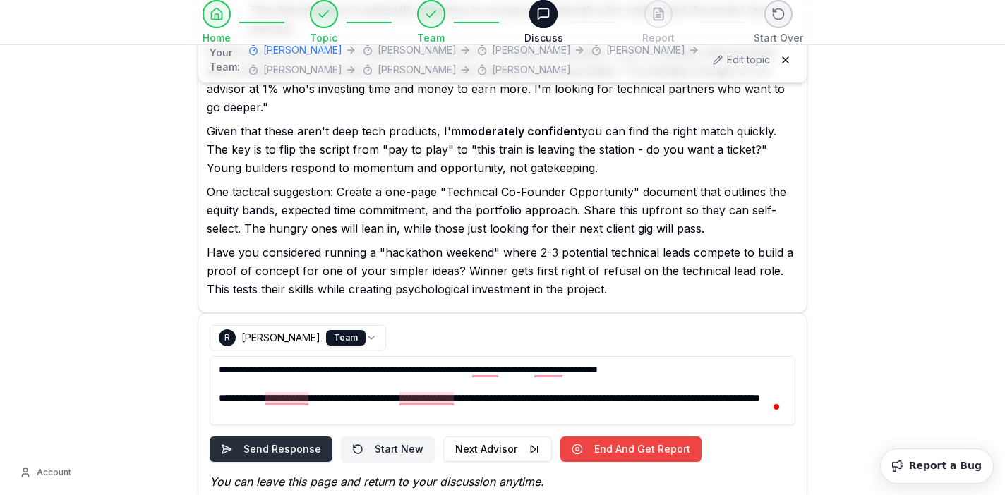
type textarea "**********"
click at [267, 437] on button "Send Response" at bounding box center [271, 449] width 123 height 25
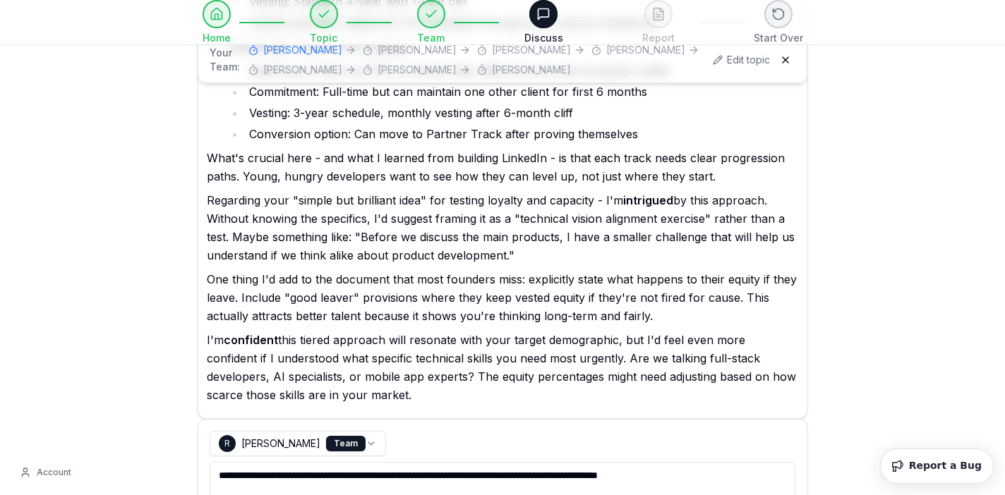
scroll to position [2489, 0]
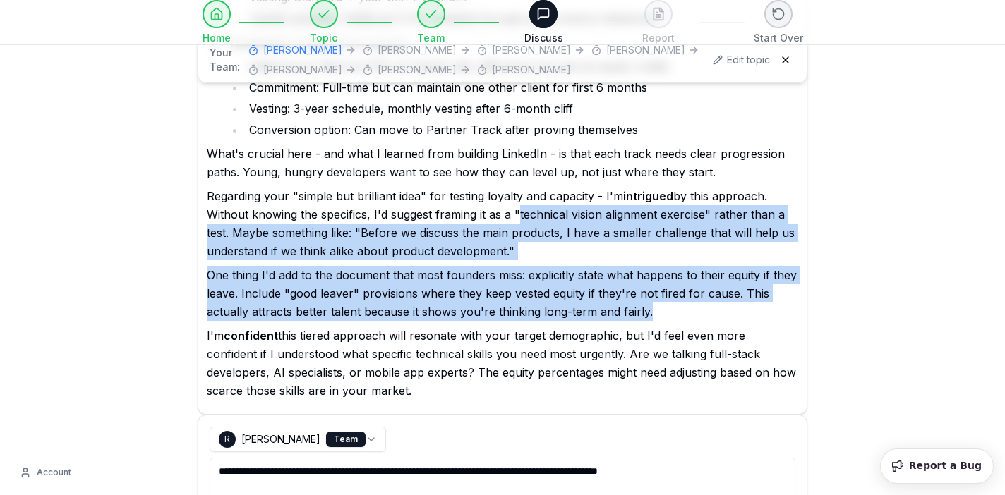
drag, startPoint x: 515, startPoint y: 179, endPoint x: 667, endPoint y: 279, distance: 182.0
click at [667, 279] on div "Since I've already given you the foundation in my earlier responses, let me bui…" at bounding box center [502, 21] width 591 height 758
click at [637, 458] on textarea "**********" at bounding box center [503, 492] width 586 height 69
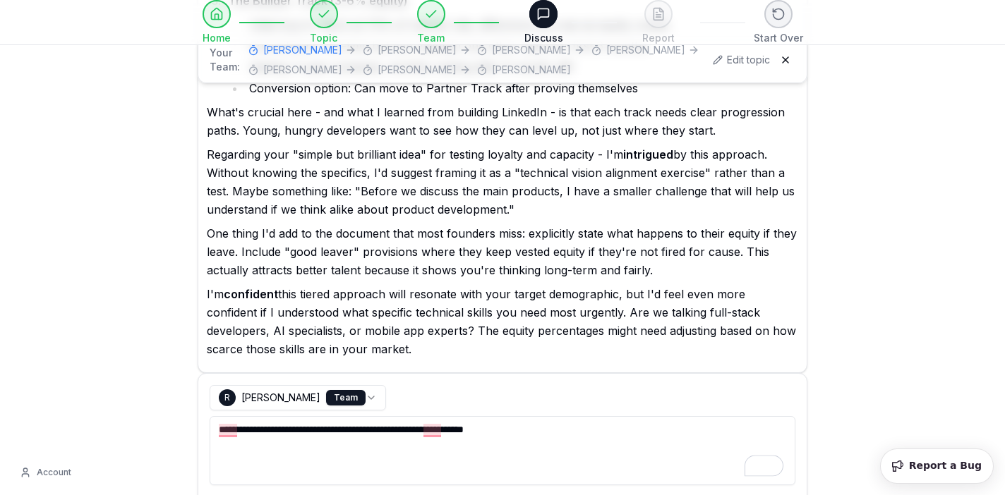
scroll to position [2558, 0]
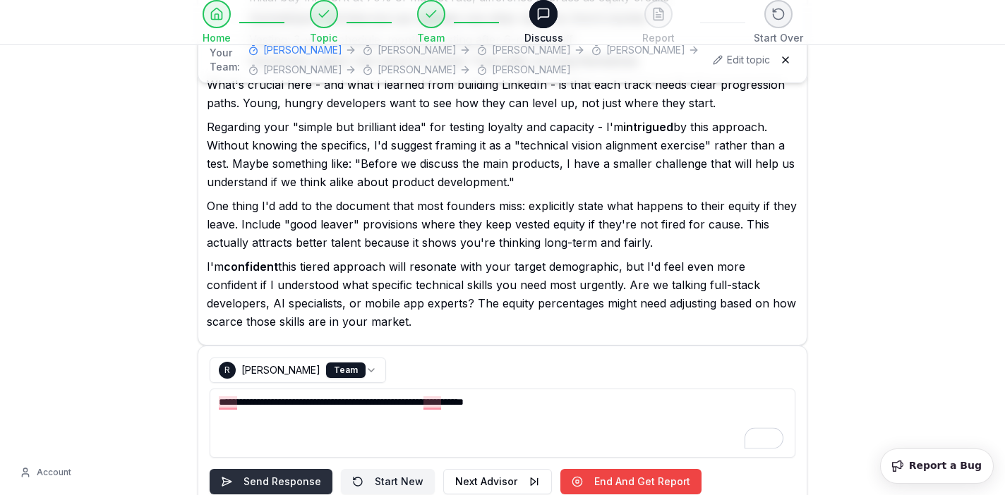
type textarea "**********"
click at [286, 469] on button "Send Response" at bounding box center [271, 481] width 123 height 25
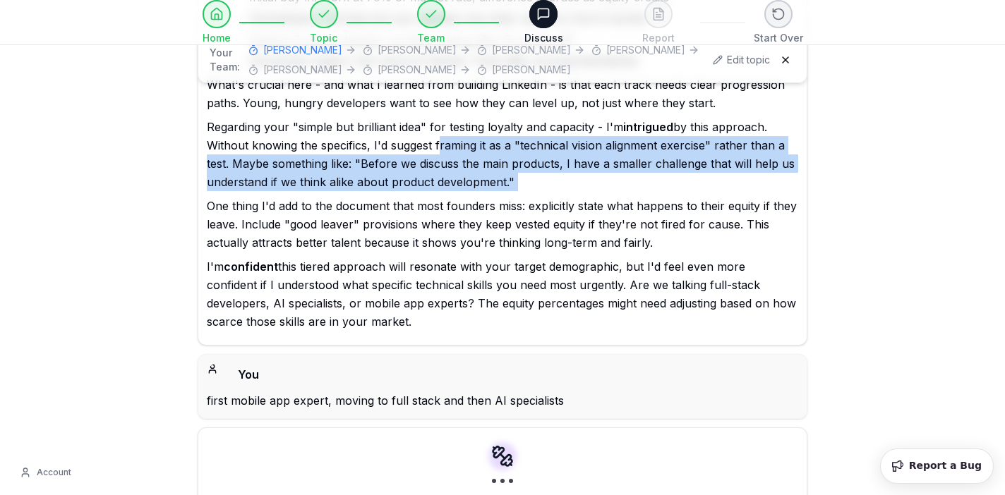
drag, startPoint x: 437, startPoint y: 109, endPoint x: 516, endPoint y: 159, distance: 93.2
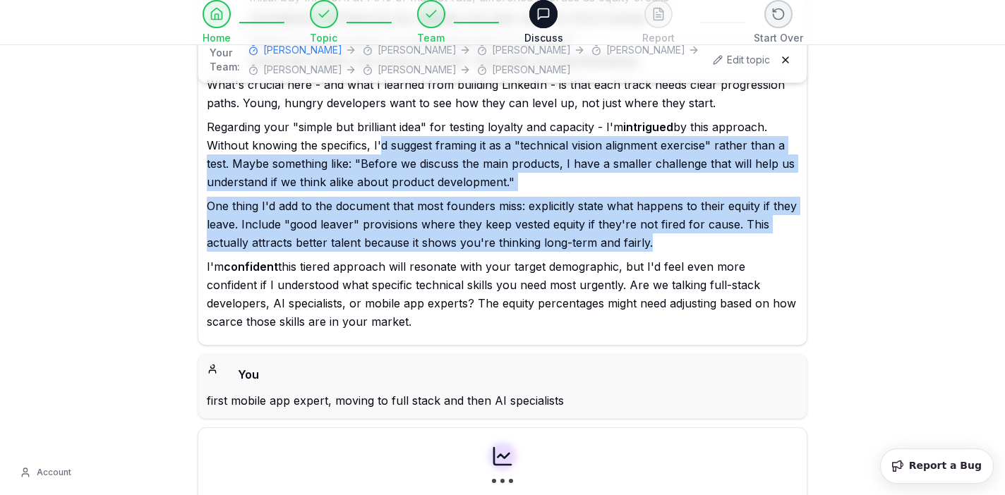
drag, startPoint x: 375, startPoint y: 110, endPoint x: 697, endPoint y: 211, distance: 337.2
copy div "'d suggest framing it as a "technical vision alignment exercise" rather than a …"
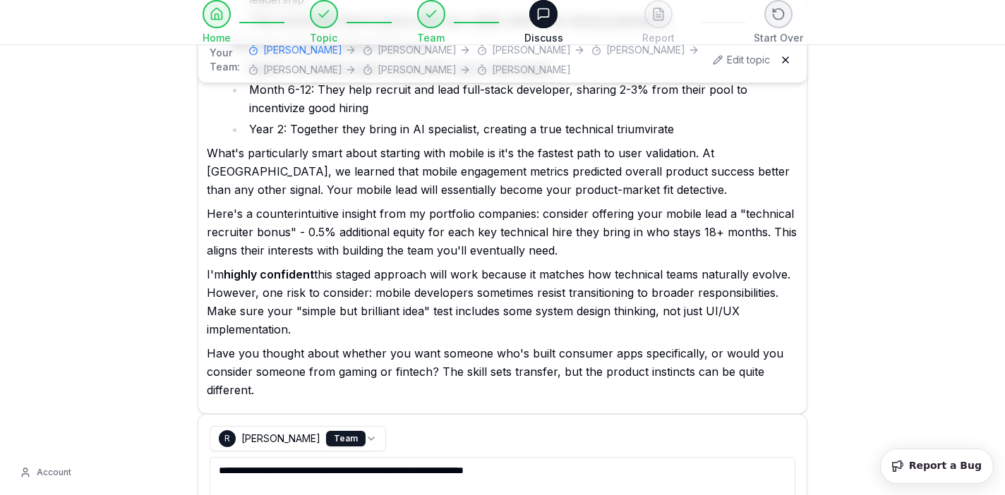
scroll to position [3222, 0]
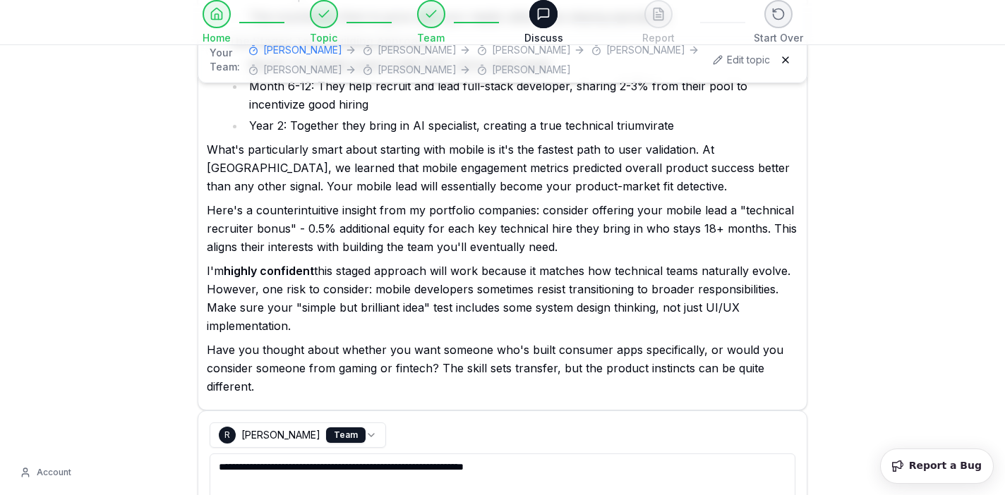
drag, startPoint x: 429, startPoint y: 268, endPoint x: 431, endPoint y: 287, distance: 19.2
click at [431, 287] on p "I'm highly confident this staged approach will work because it matches how tech…" at bounding box center [502, 298] width 591 height 73
copy p "test includes some system design thinking, not just UI/UX implementation."
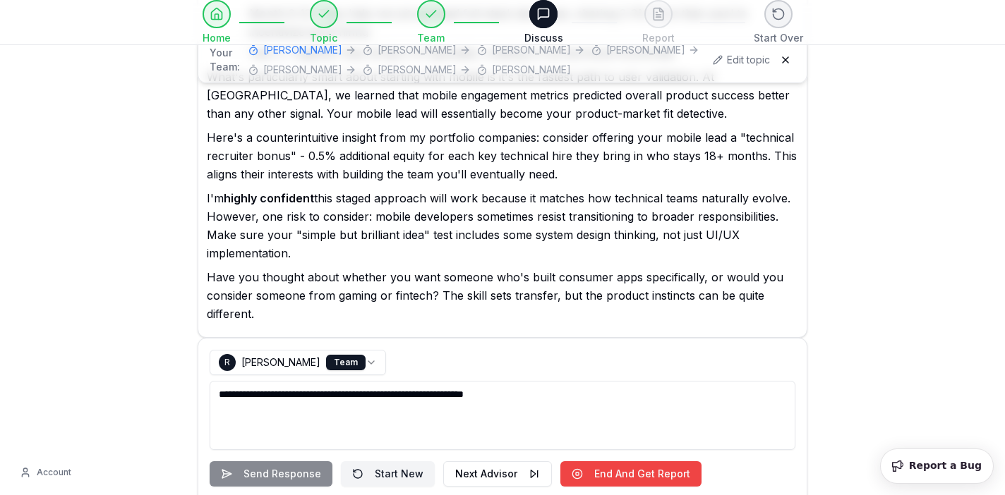
scroll to position [3301, 0]
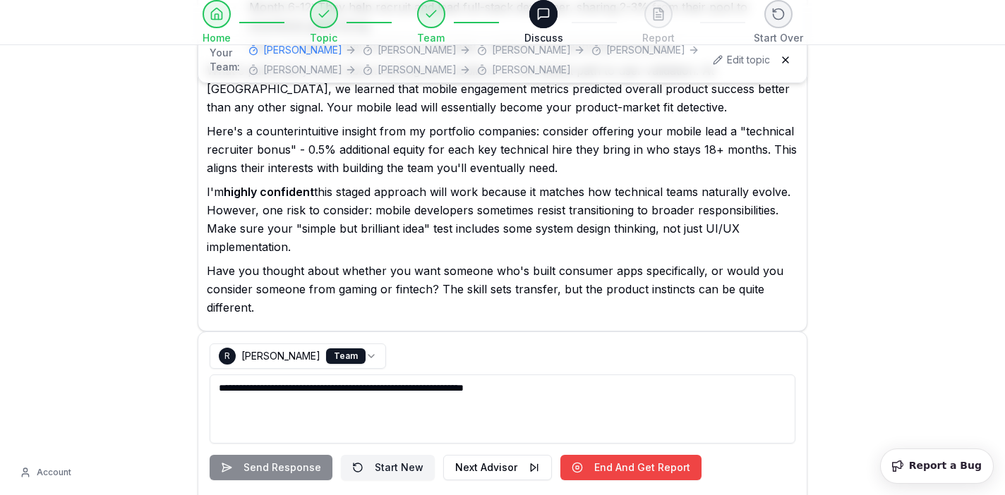
click at [473, 375] on textarea "**********" at bounding box center [503, 409] width 586 height 69
click at [490, 455] on button "Next Advisor" at bounding box center [497, 467] width 109 height 25
select select "**********"
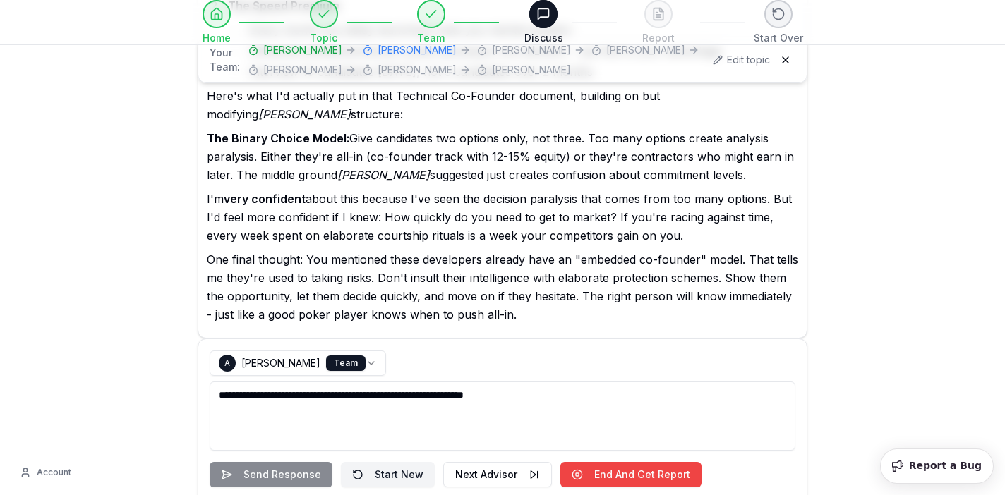
scroll to position [4105, 0]
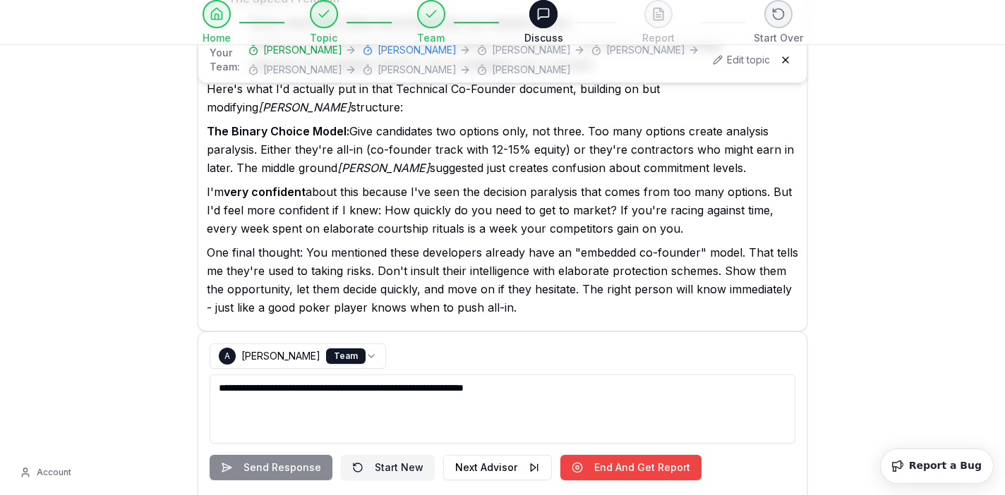
click at [473, 375] on textarea "**********" at bounding box center [503, 409] width 586 height 69
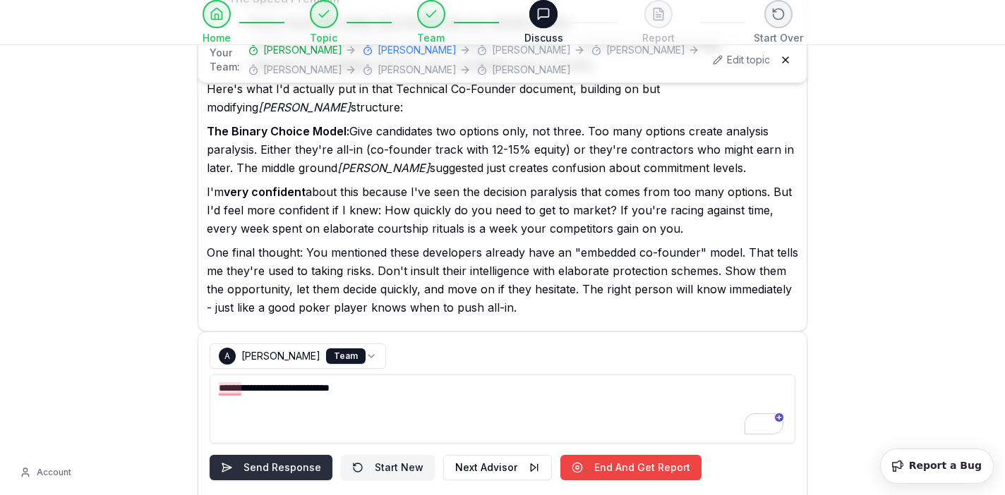
type textarea "**********"
click at [292, 455] on button "Send Response" at bounding box center [271, 467] width 123 height 25
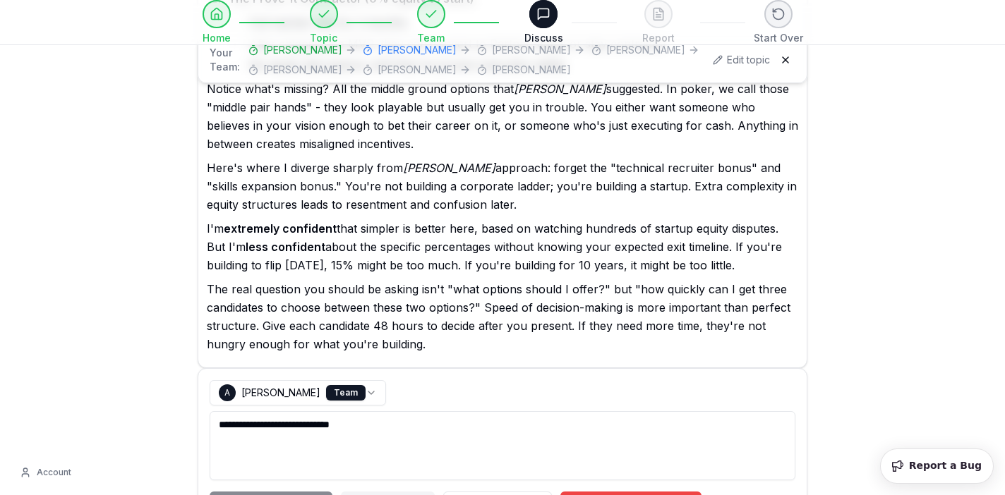
scroll to position [4883, 0]
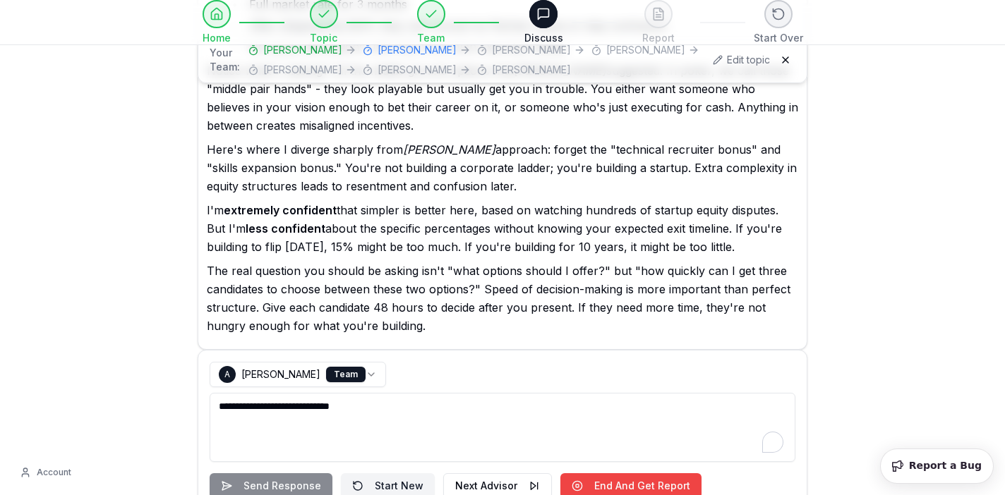
click at [536, 393] on textarea "**********" at bounding box center [503, 427] width 586 height 69
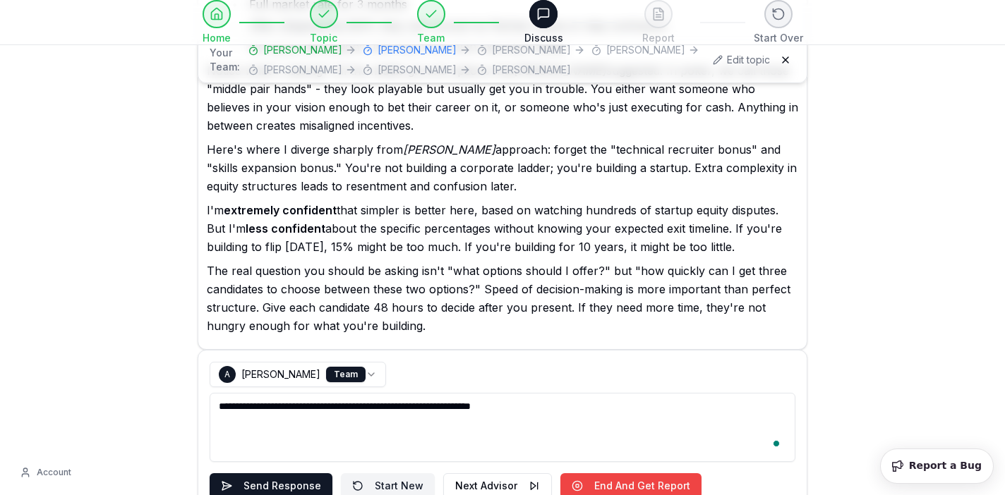
type textarea "**********"
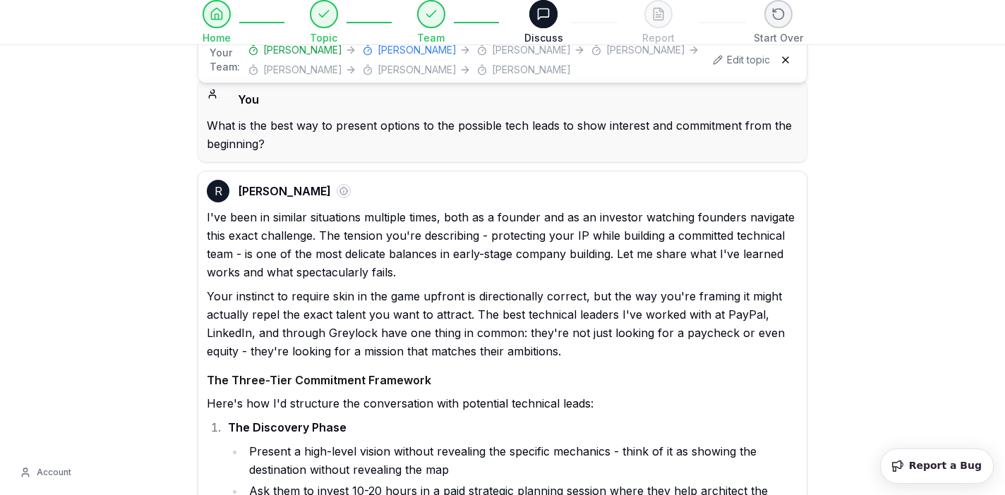
select select "**********"
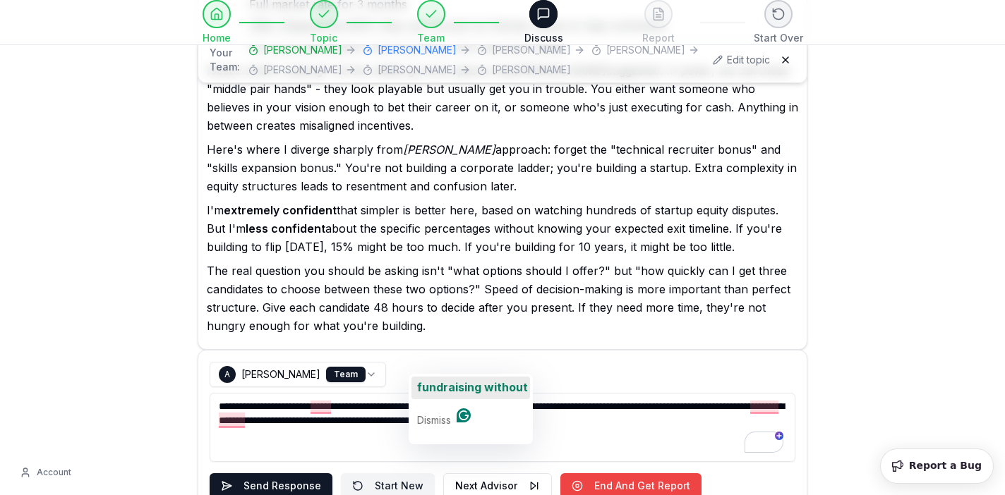
click at [473, 389] on span "fundraising without" at bounding box center [472, 387] width 111 height 14
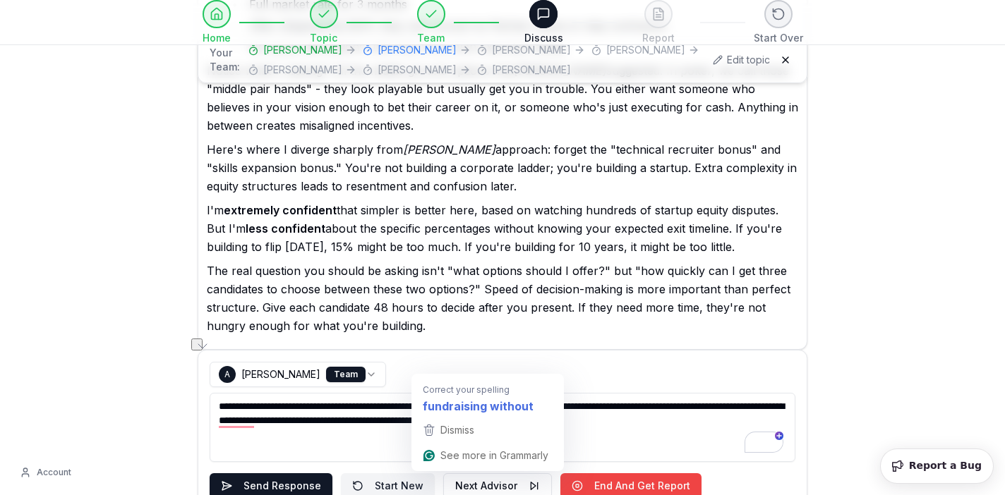
click at [545, 374] on div "Correct your spelling fundraising without" at bounding box center [487, 396] width 152 height 44
click at [644, 393] on textarea "**********" at bounding box center [503, 427] width 586 height 69
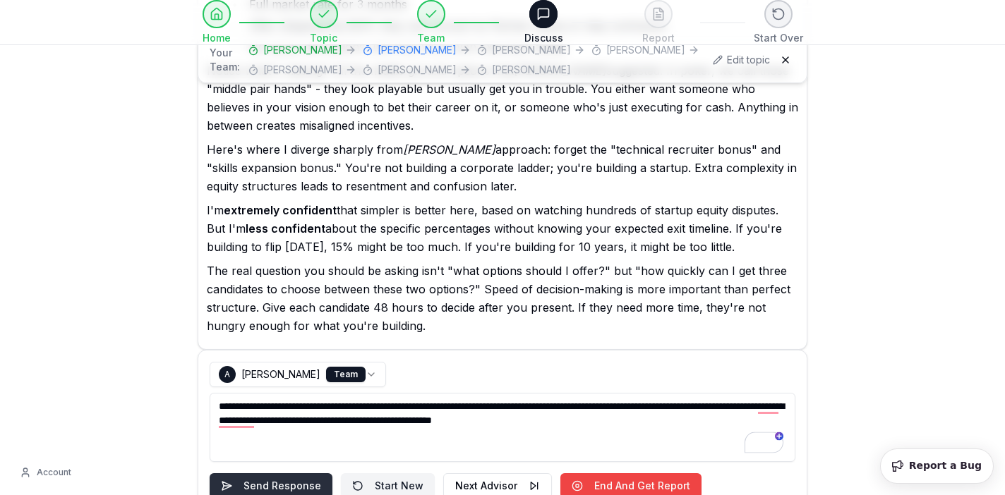
type textarea "**********"
click at [265, 473] on button "Send Response" at bounding box center [271, 485] width 123 height 25
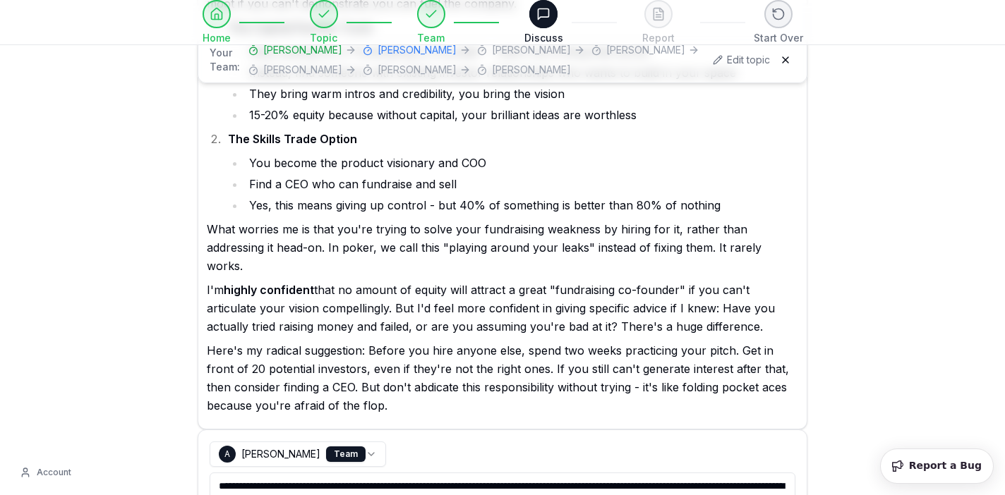
scroll to position [5614, 0]
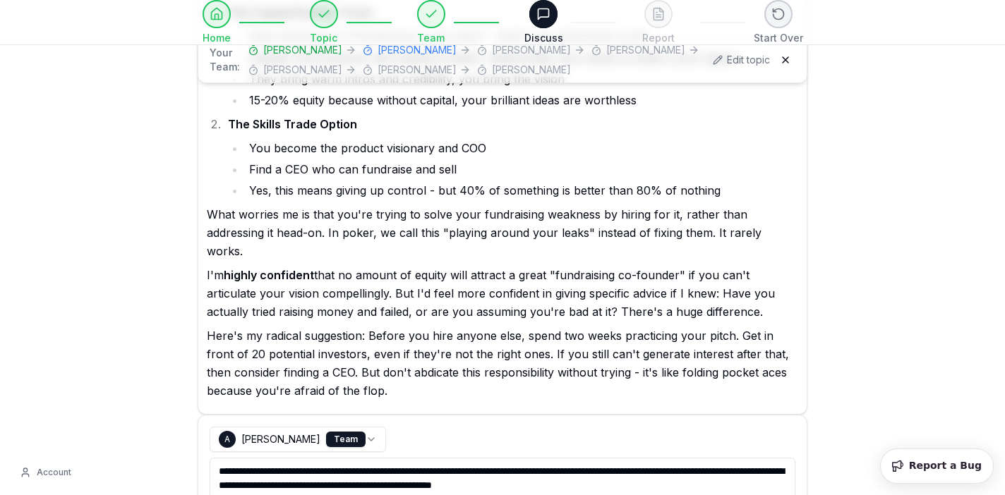
click at [617, 458] on textarea "**********" at bounding box center [503, 492] width 586 height 69
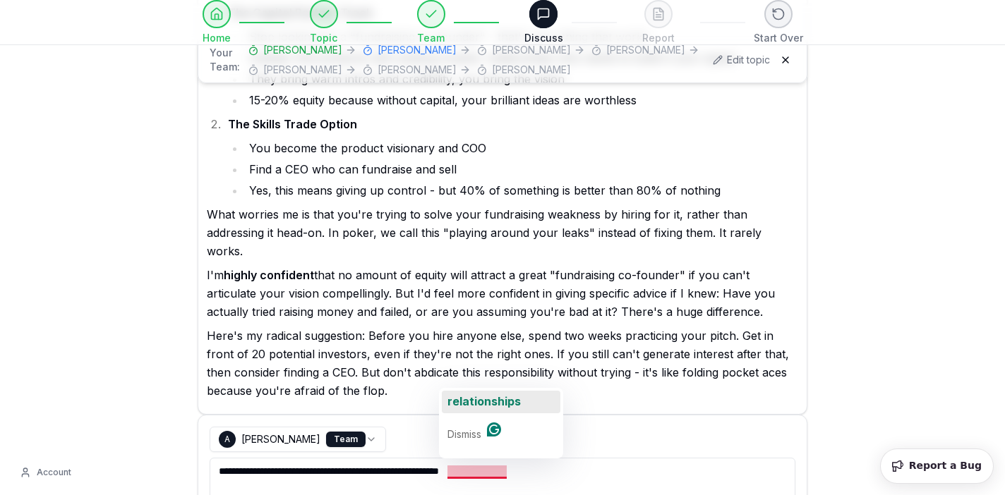
click at [485, 399] on span "relationships" at bounding box center [483, 401] width 73 height 14
type textarea "**********"
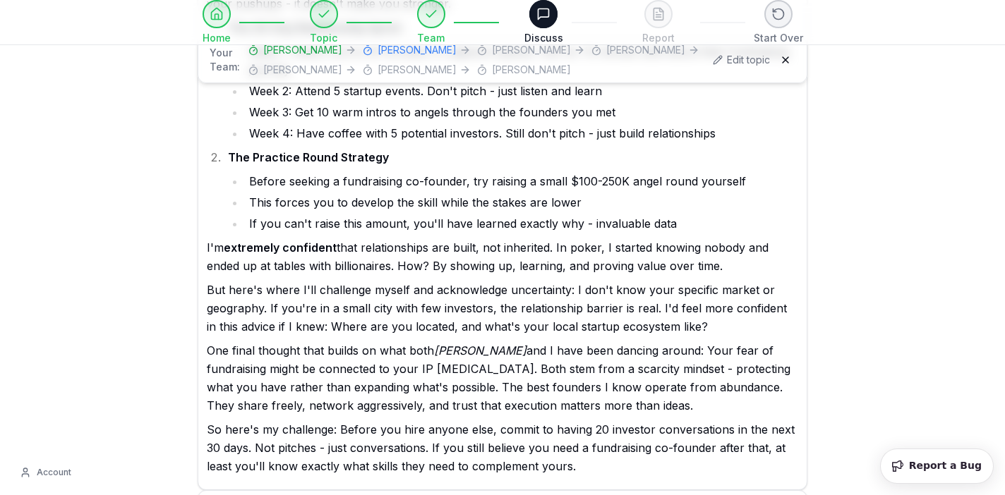
scroll to position [6403, 0]
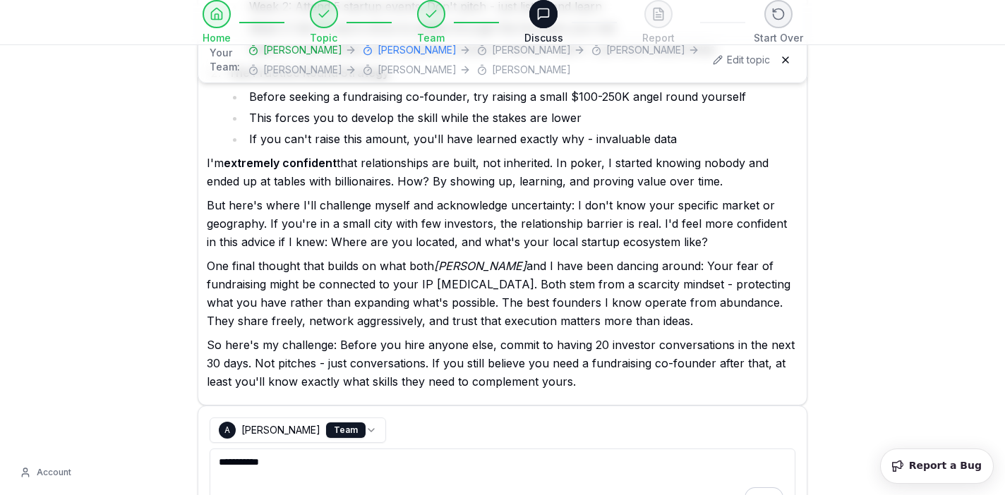
scroll to position [6504, 0]
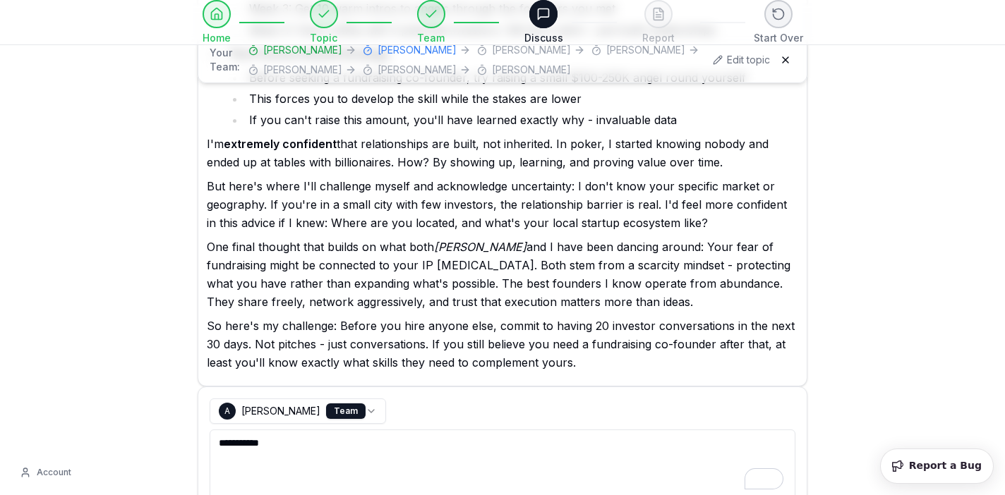
type textarea "**********"
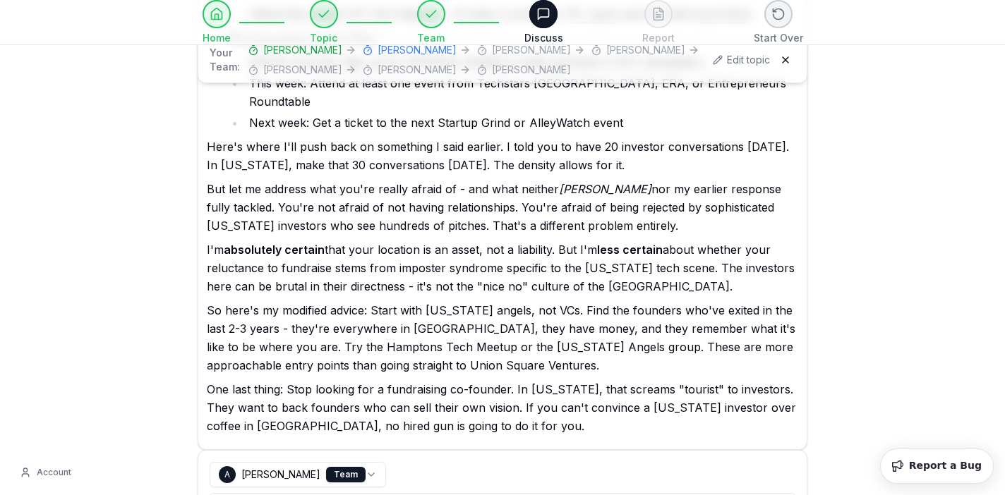
scroll to position [7327, 0]
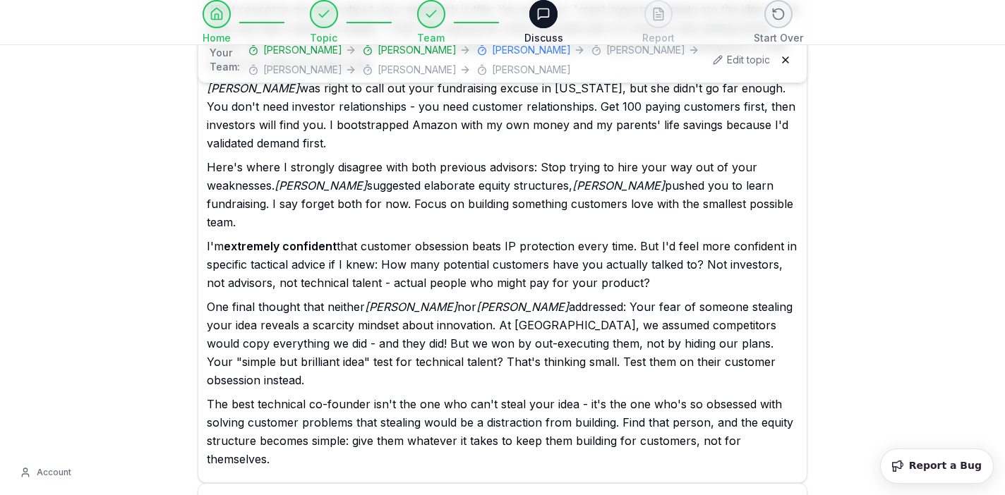
scroll to position [8229, 0]
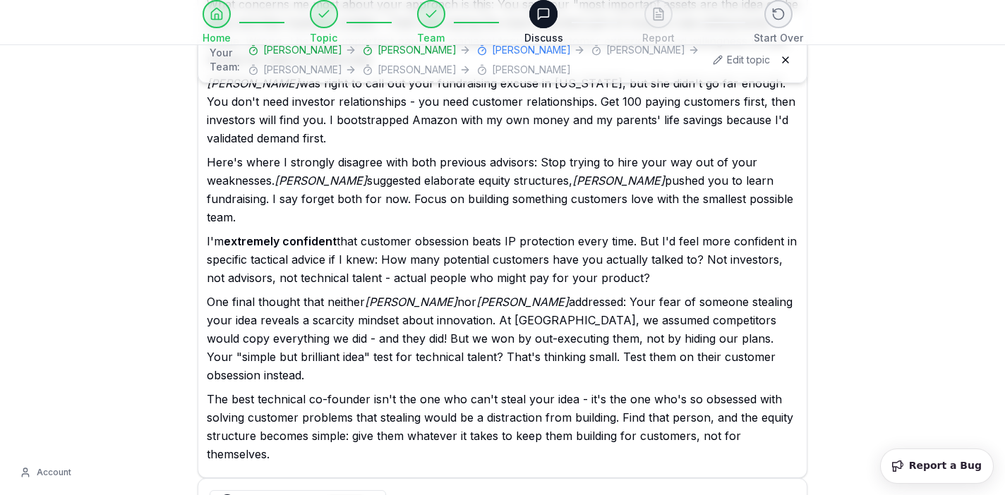
select select "**********"
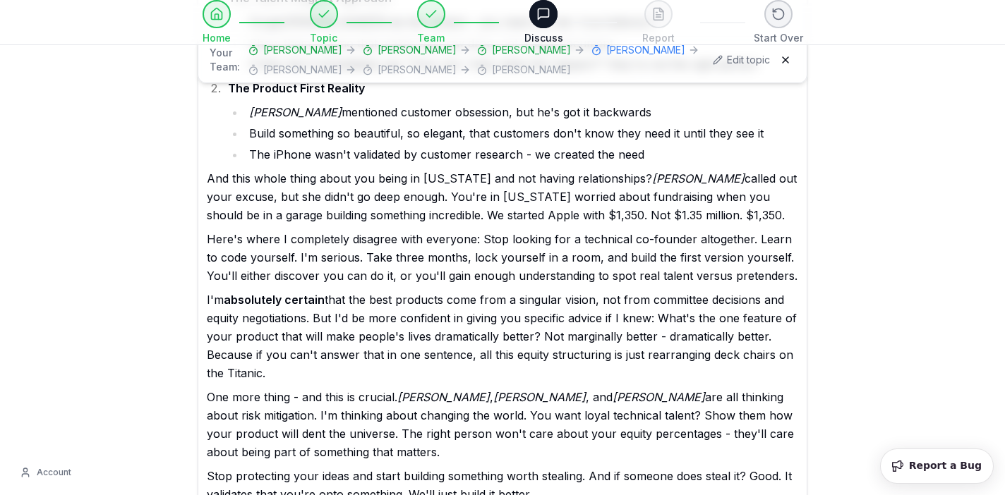
scroll to position [9034, 0]
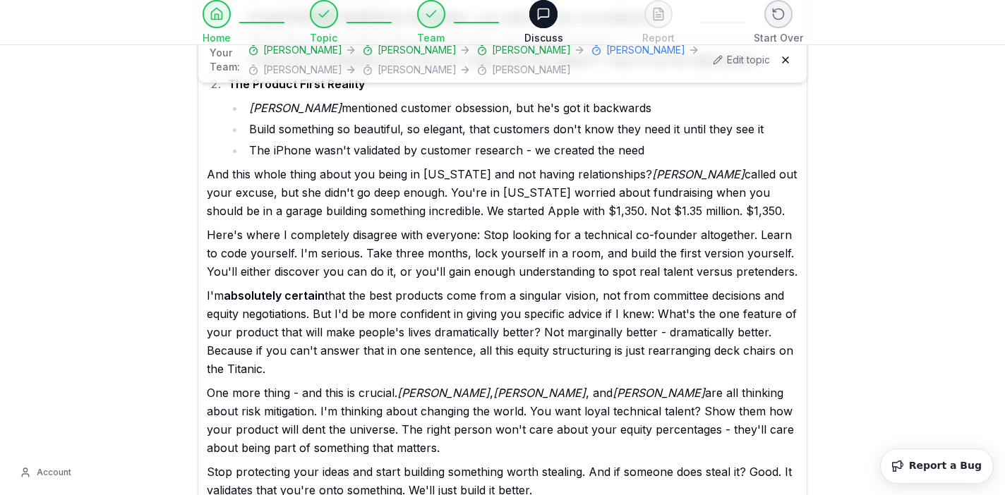
type textarea "**********"
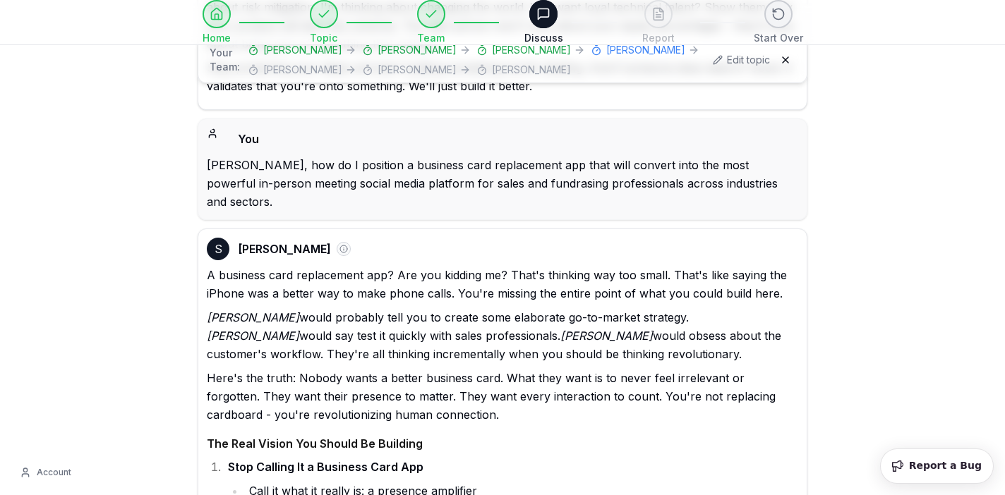
scroll to position [9442, 0]
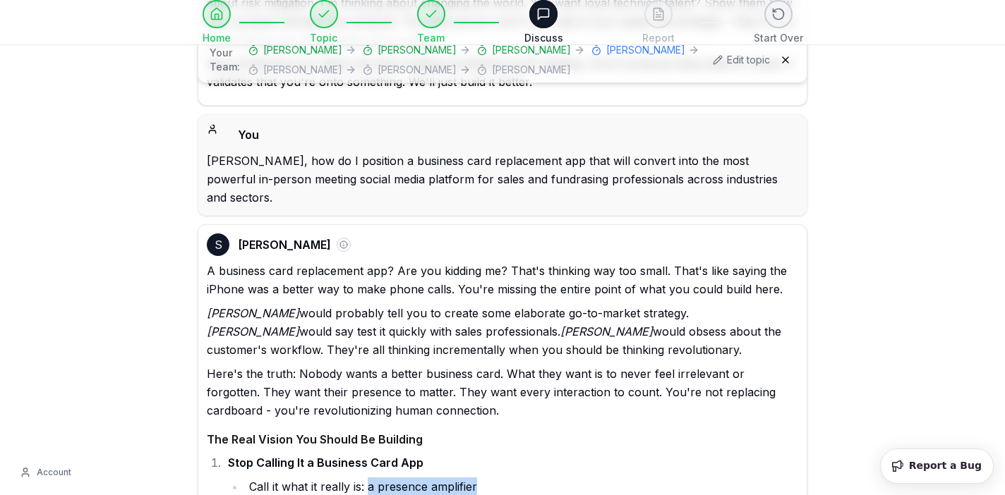
drag, startPoint x: 478, startPoint y: 267, endPoint x: 368, endPoint y: 270, distance: 109.4
click at [368, 478] on li "Call it what it really is: a presence amplifier" at bounding box center [521, 487] width 553 height 18
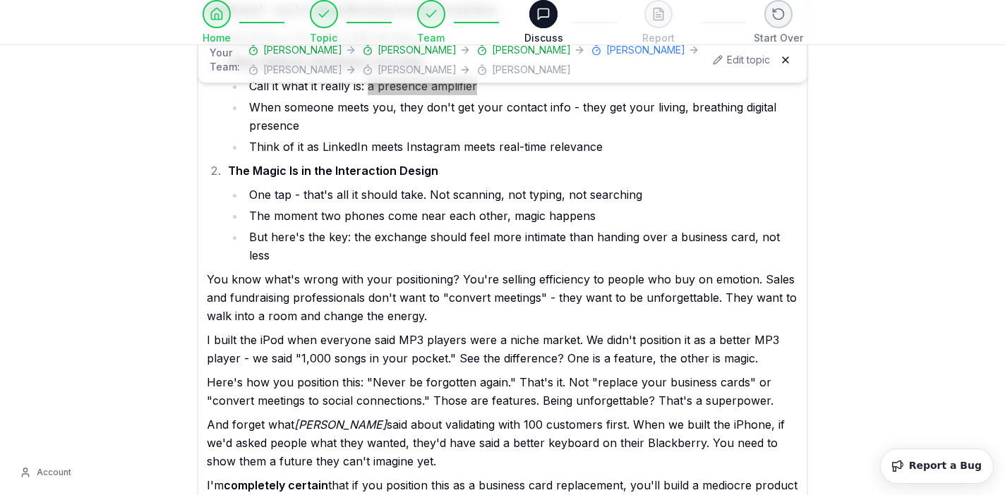
scroll to position [9847, 0]
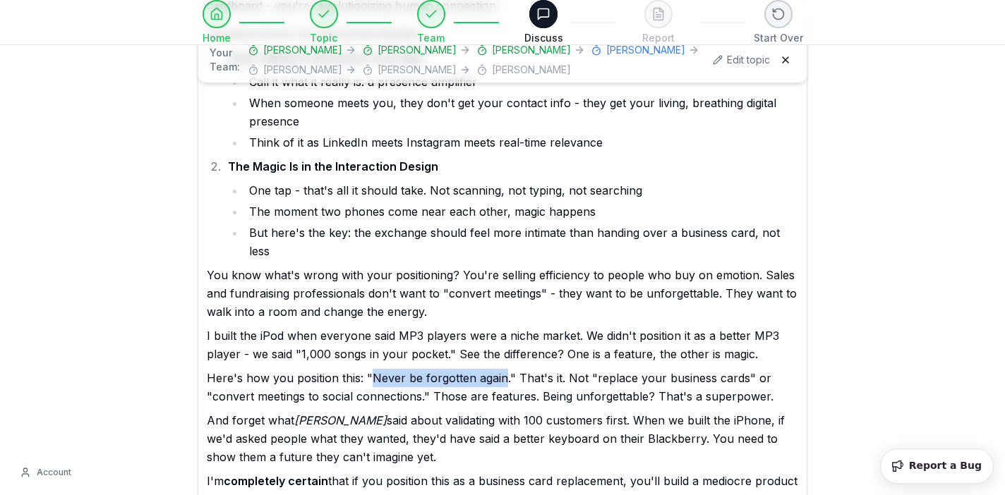
drag, startPoint x: 370, startPoint y: 138, endPoint x: 502, endPoint y: 141, distance: 132.0
click at [502, 369] on p "Here's how you position this: "Never be forgotten again." That's it. Not "repla…" at bounding box center [502, 387] width 591 height 37
copy p "Never be forgotten again"
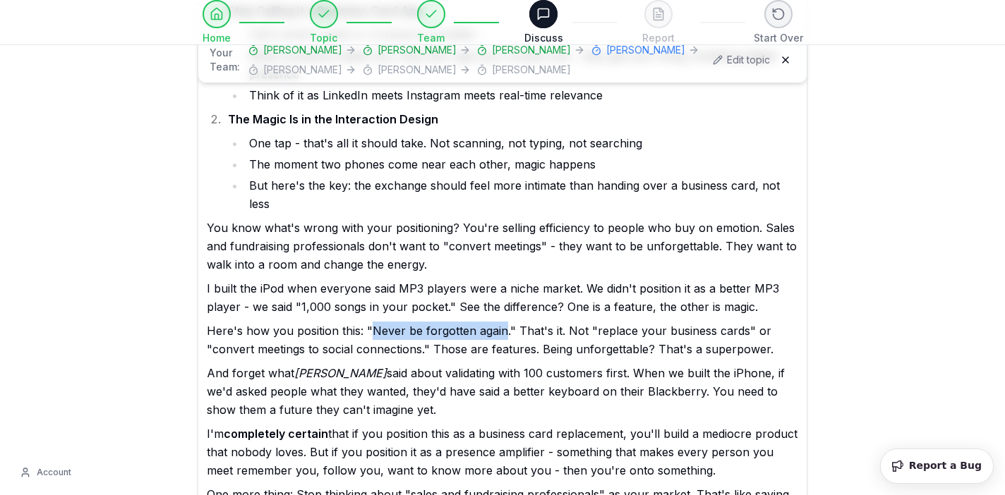
scroll to position [9898, 0]
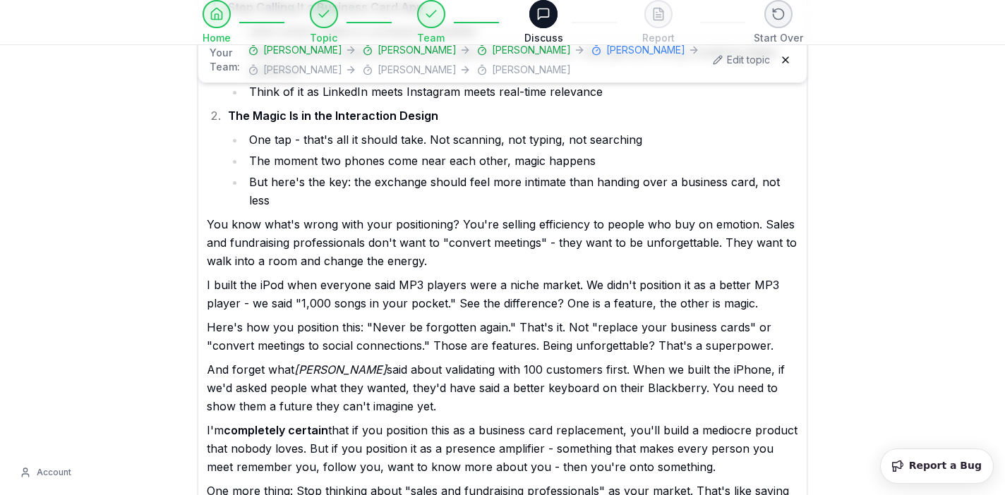
drag, startPoint x: 665, startPoint y: 311, endPoint x: 625, endPoint y: 331, distance: 44.2
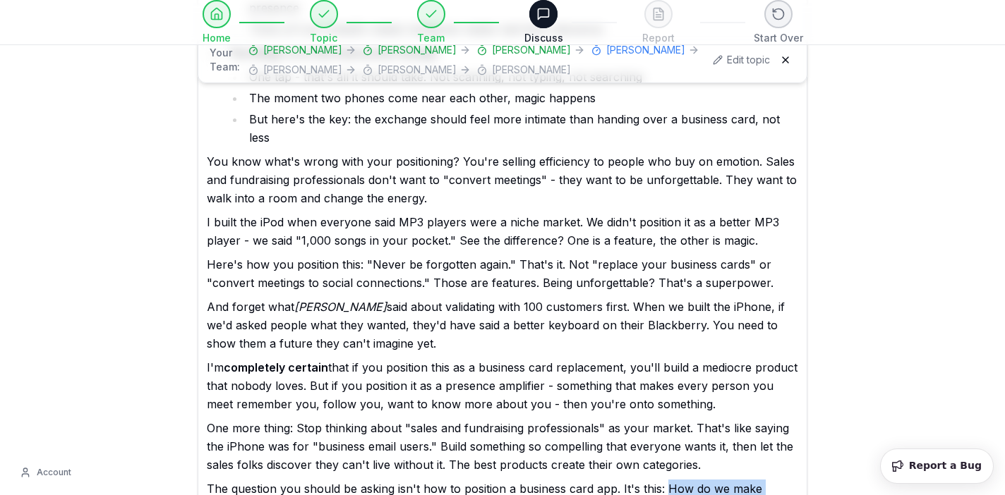
scroll to position [9977, 0]
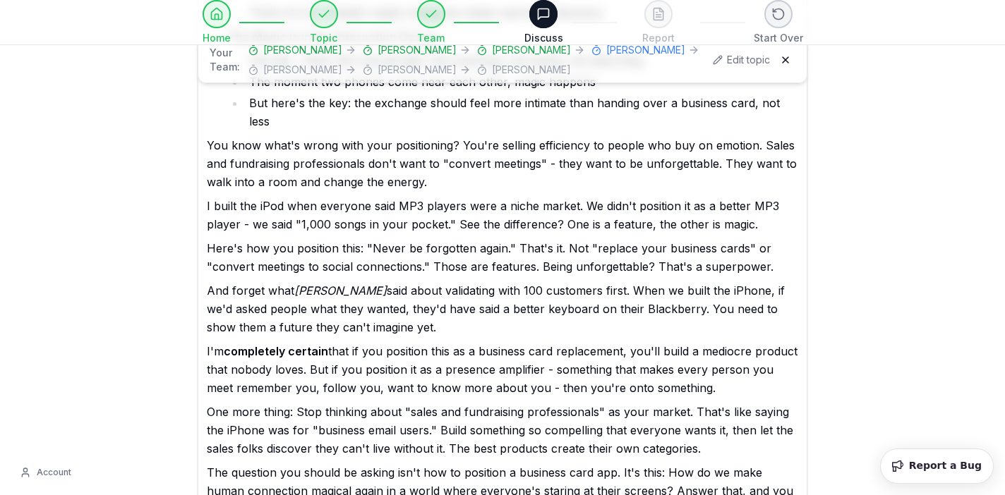
click at [665, 464] on p "The question you should be asking isn't how to position a business card app. It…" at bounding box center [502, 500] width 591 height 73
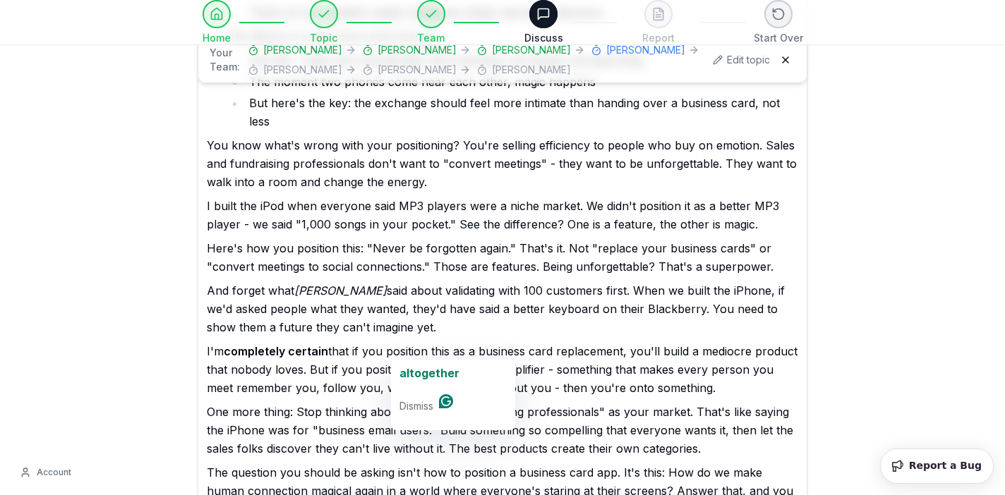
paste textarea "**********"
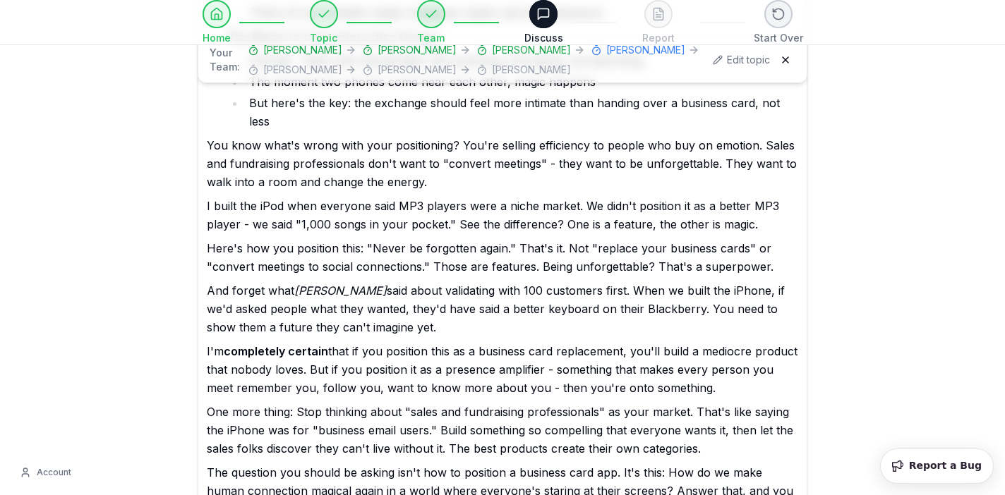
scroll to position [0, 0]
drag, startPoint x: 219, startPoint y: 351, endPoint x: 689, endPoint y: 361, distance: 470.0
type textarea "**********"
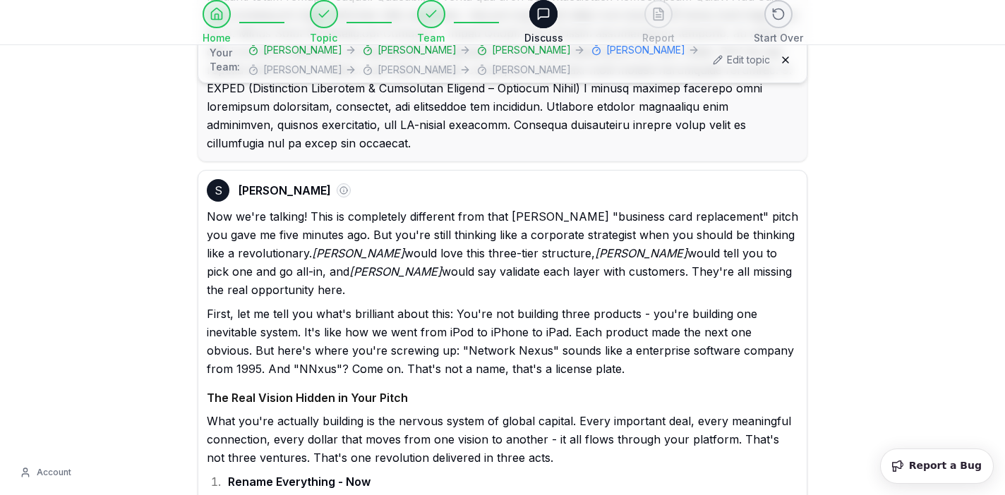
scroll to position [10809, 0]
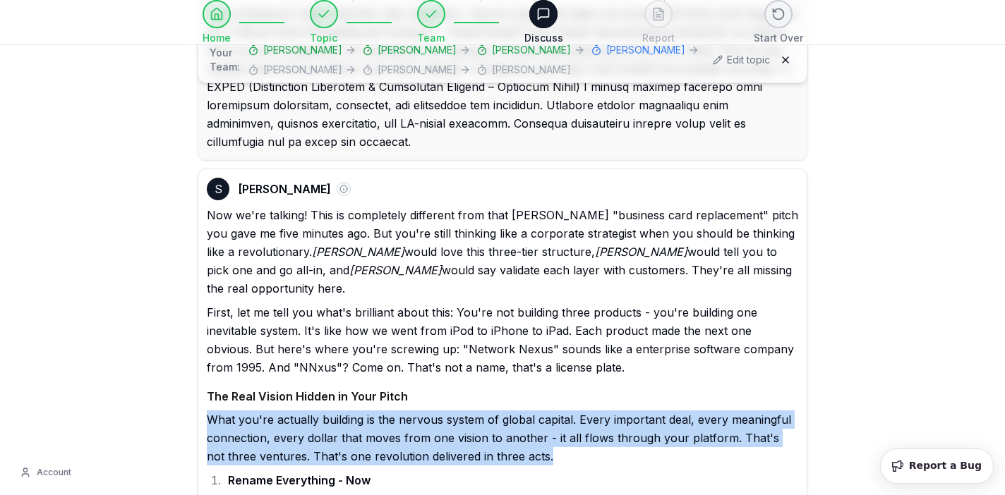
drag, startPoint x: 532, startPoint y: 161, endPoint x: 209, endPoint y: 131, distance: 324.5
click at [209, 411] on p "What you're actually building is the nervous system of global capital. Every im…" at bounding box center [502, 438] width 591 height 55
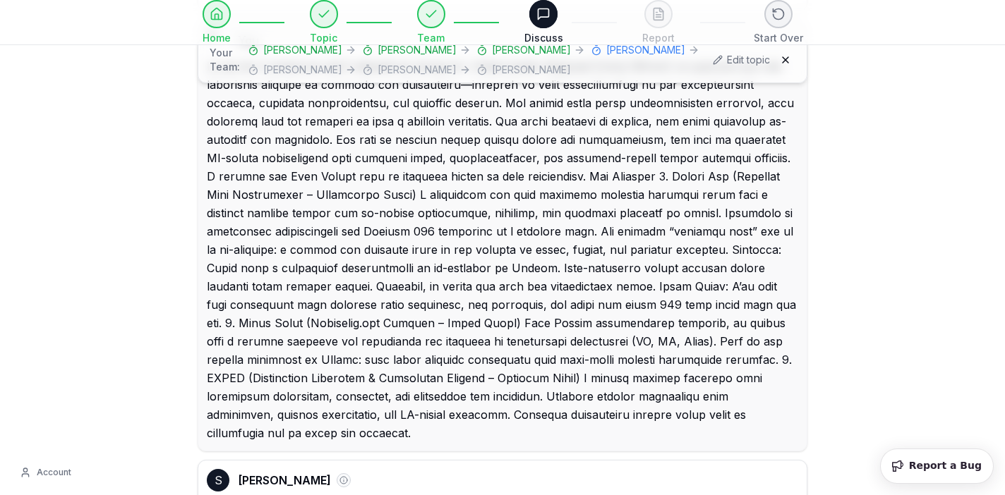
scroll to position [10515, 0]
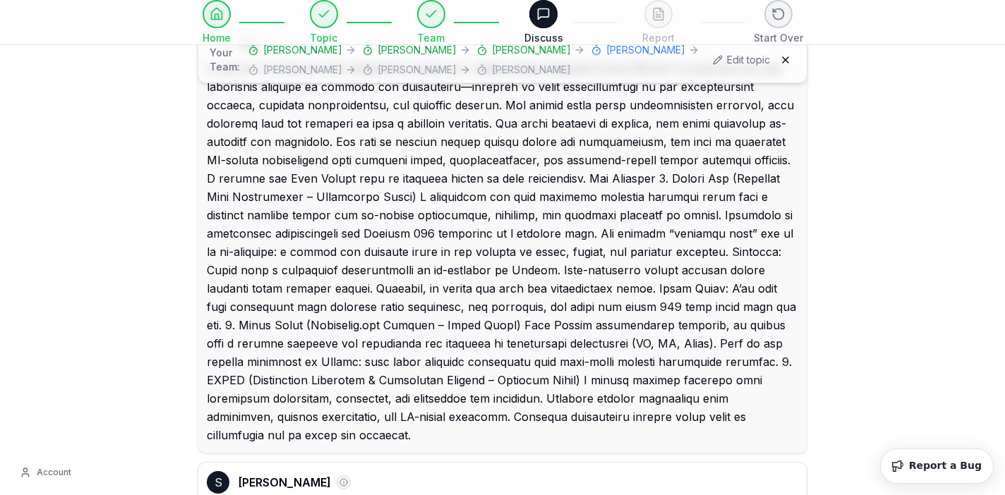
drag, startPoint x: 346, startPoint y: 435, endPoint x: 204, endPoint y: 241, distance: 240.2
copy div "Now we're talking! This is completely different from that [PERSON_NAME] "busine…"
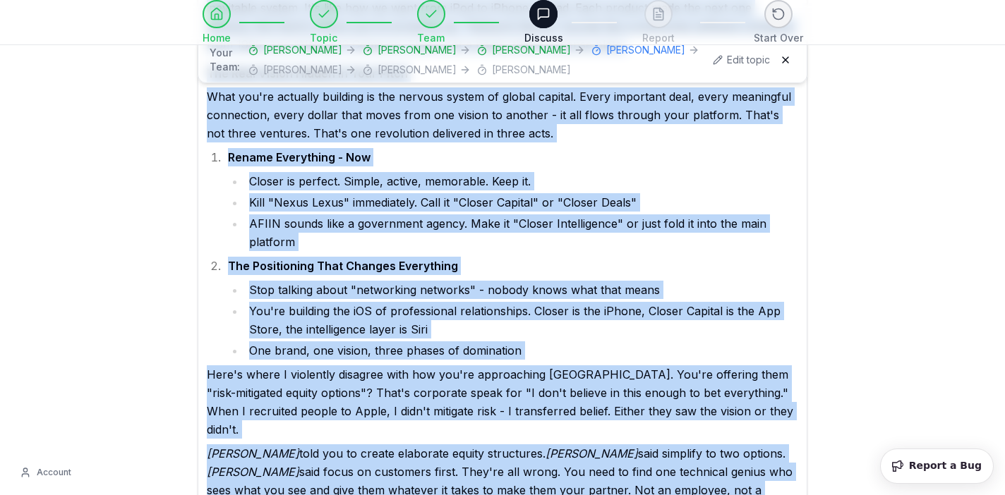
scroll to position [11198, 0]
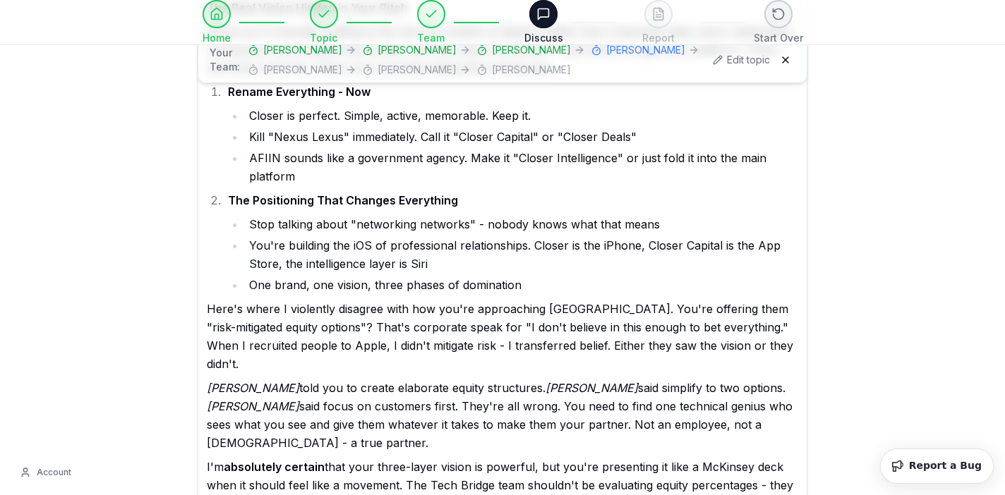
type textarea "*"
type textarea "**********"
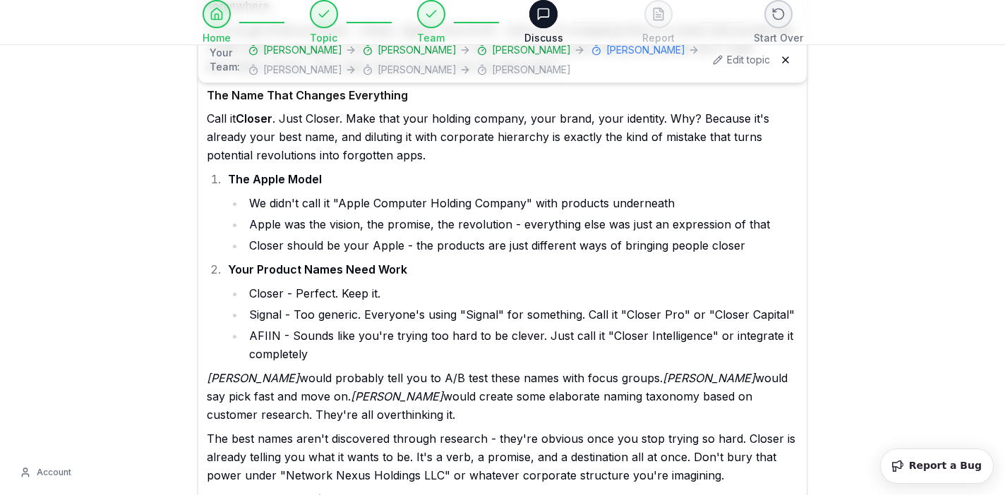
scroll to position [12015, 0]
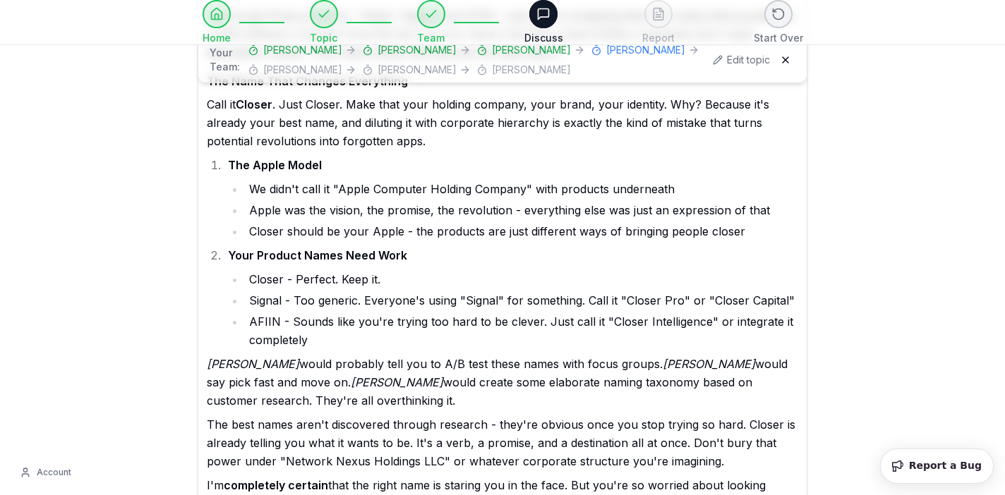
type textarea "*"
type textarea "**********"
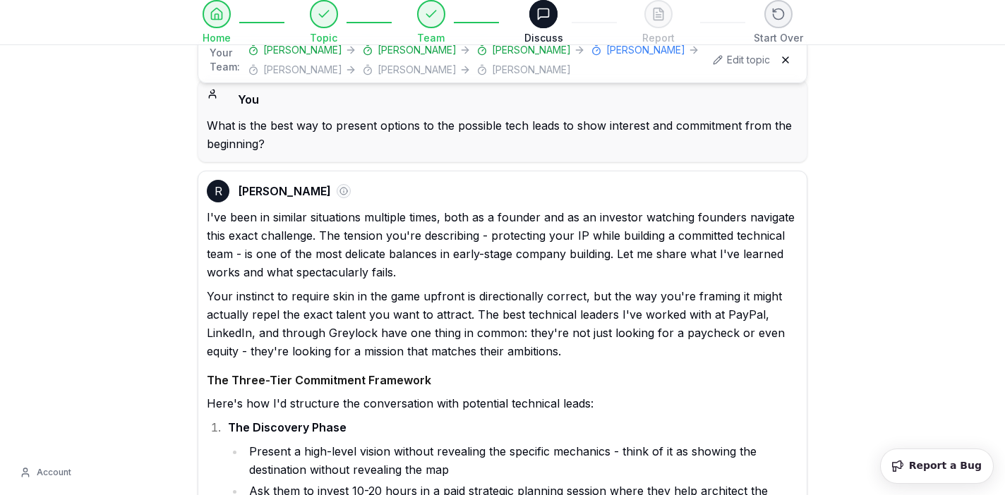
select select "**********"
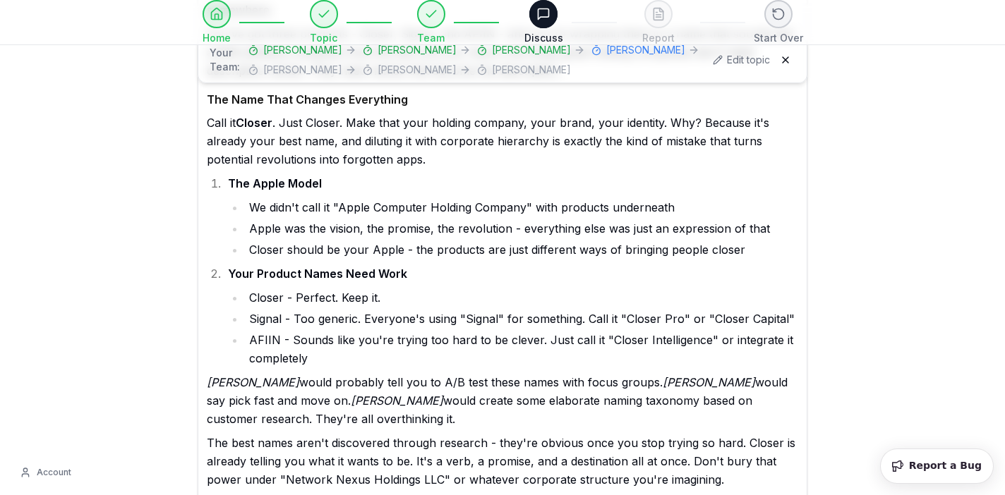
type textarea "**********"
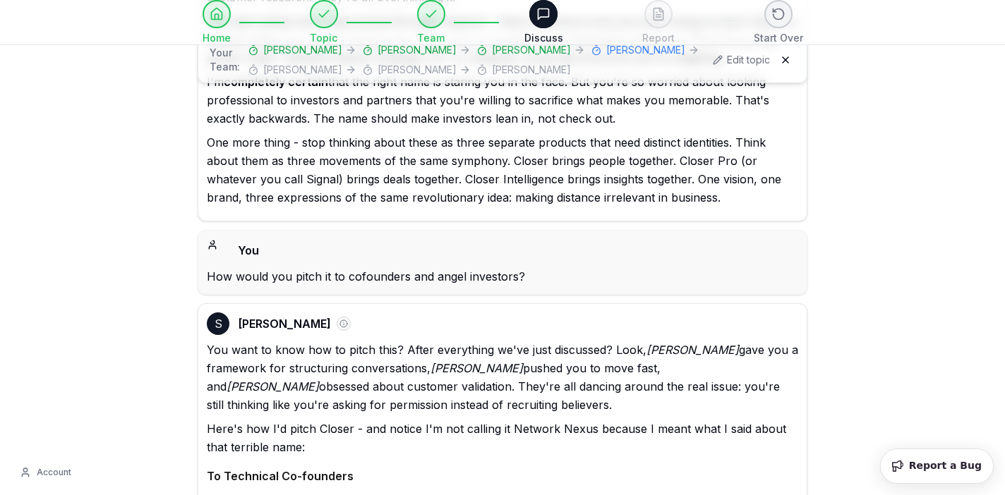
scroll to position [12449, 0]
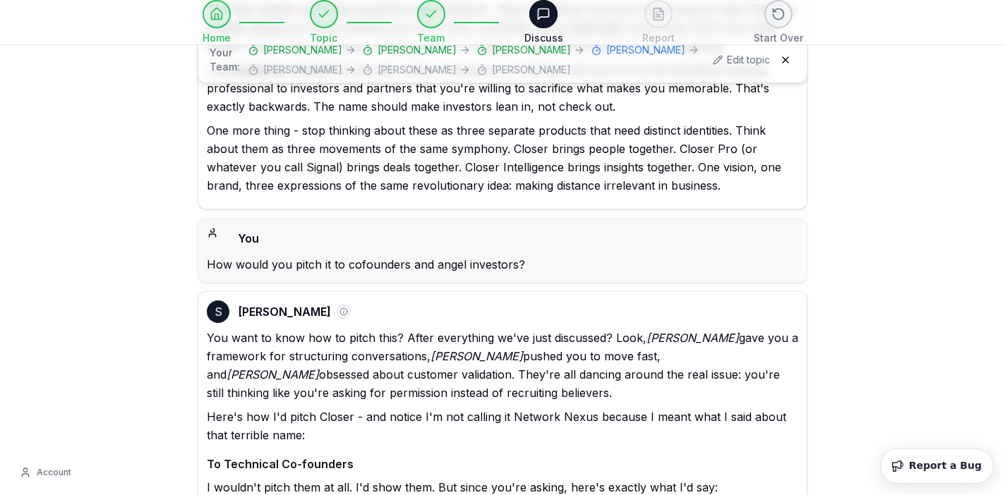
drag, startPoint x: 469, startPoint y: 236, endPoint x: 212, endPoint y: 166, distance: 265.5
copy p "Every important relationship in business starts with a meeting and dies in a co…"
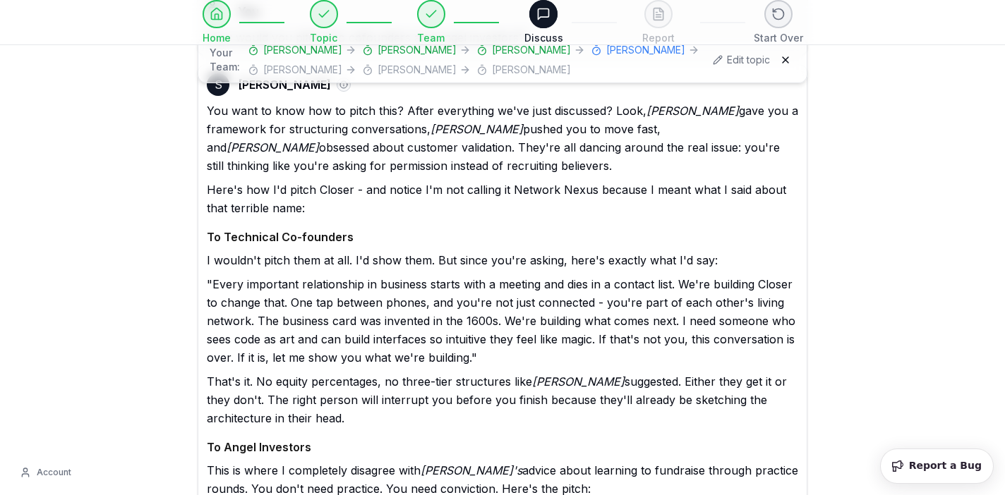
scroll to position [12672, 0]
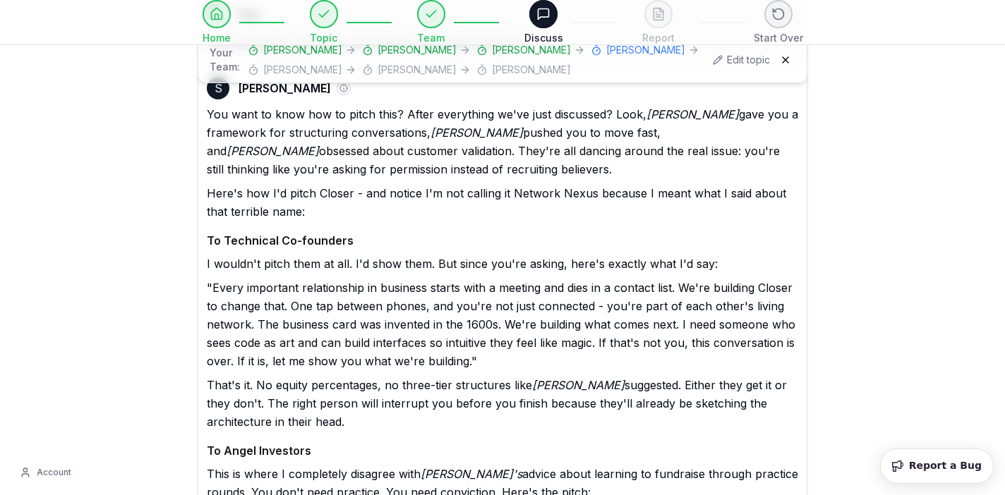
drag, startPoint x: 209, startPoint y: 186, endPoint x: 605, endPoint y: 242, distance: 399.8
copy p "we're going to make every business connection intelligent and permanent. Closer…"
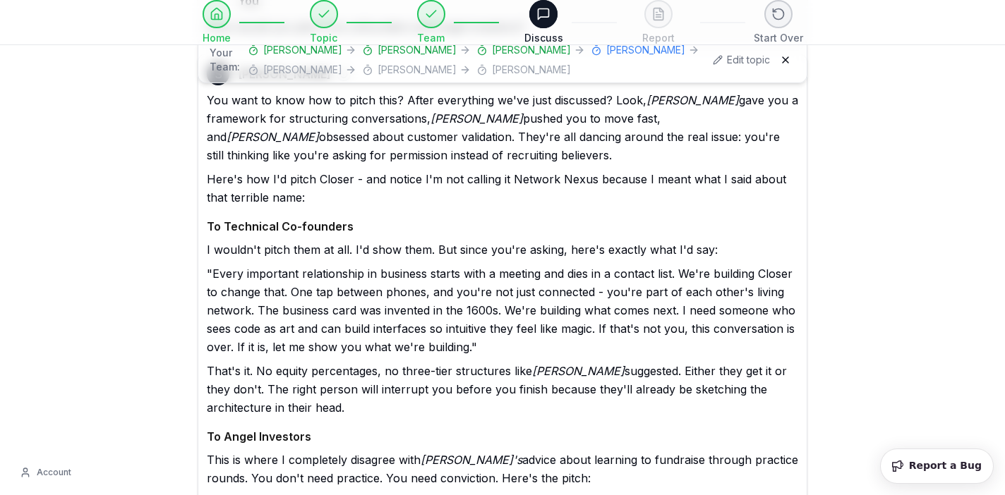
drag, startPoint x: 566, startPoint y: 245, endPoint x: 720, endPoint y: 244, distance: 154.5
copy p "You have 48 hours to decide."
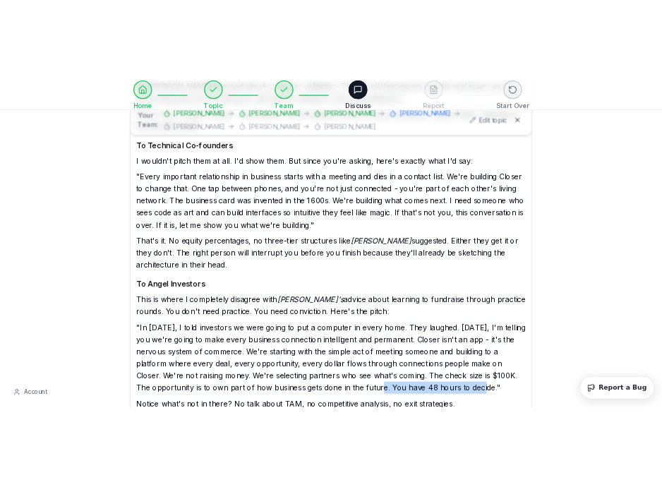
scroll to position [12816, 0]
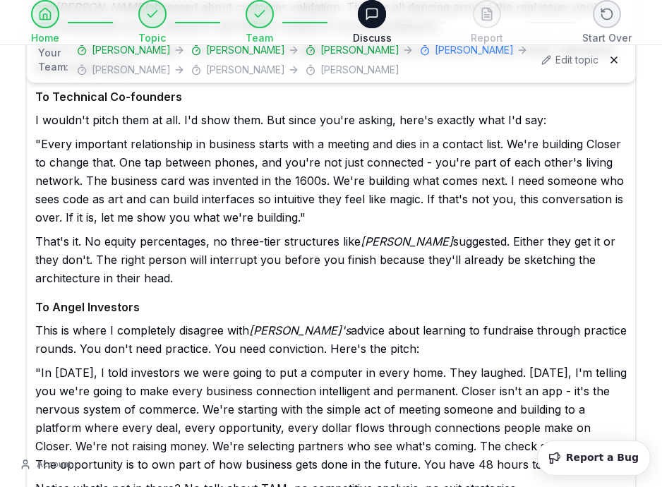
drag, startPoint x: 38, startPoint y: 296, endPoint x: 485, endPoint y: 301, distance: 447.4
copy p "Write the headline for when Facebook tries to buy you for $10 billion and you s…"
paste textarea "**********"
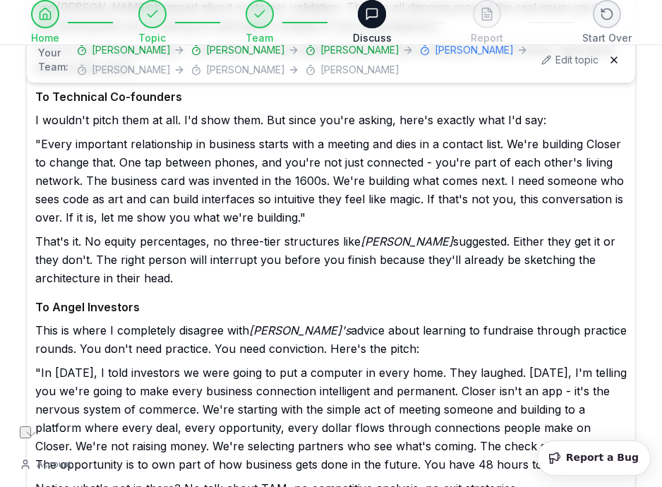
drag, startPoint x: 142, startPoint y: 439, endPoint x: 228, endPoint y: 437, distance: 86.1
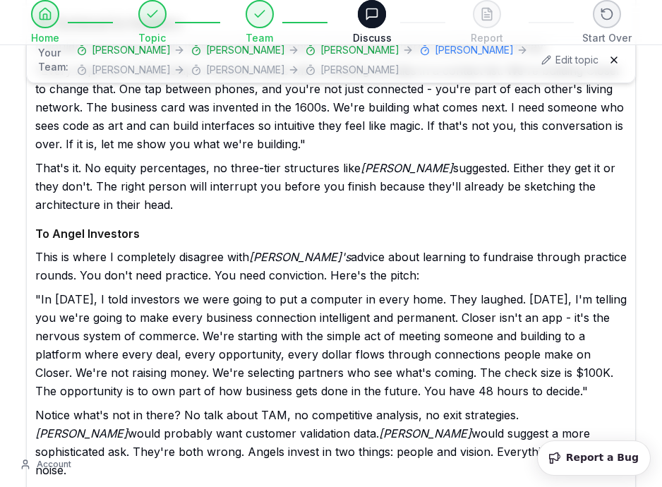
scroll to position [12904, 0]
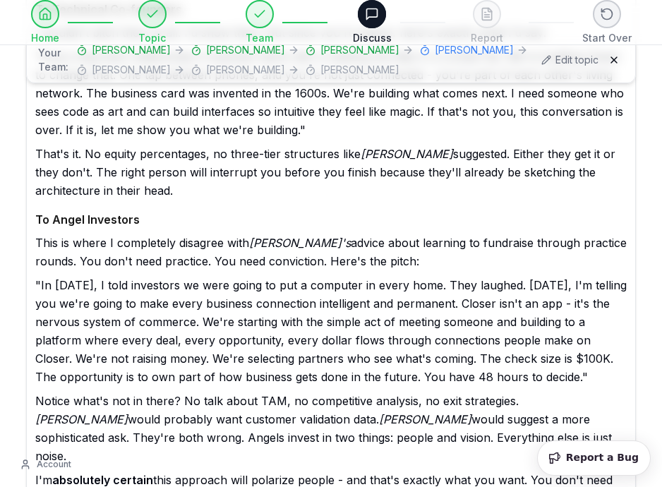
type textarea "**********"
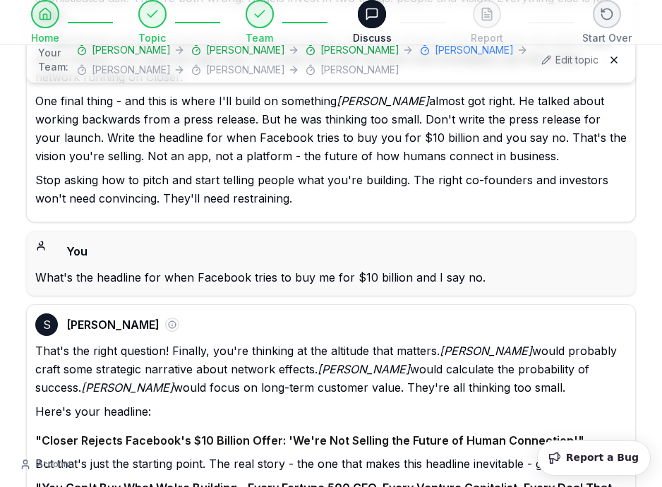
scroll to position [13345, 0]
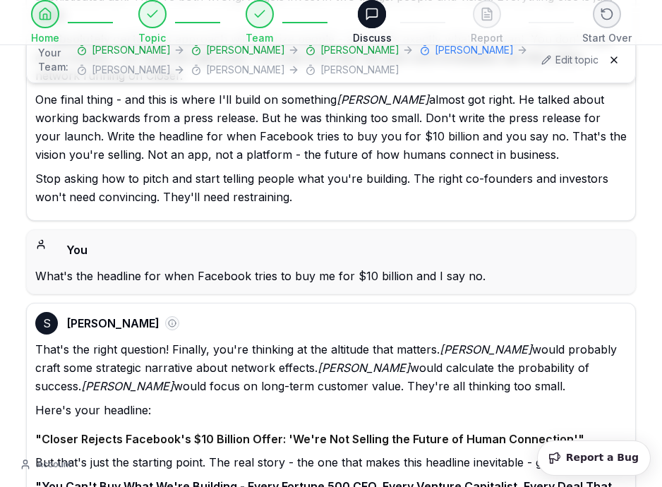
drag, startPoint x: 409, startPoint y: 181, endPoint x: 71, endPoint y: 201, distance: 338.6
copy p "operating system for influence and capital"
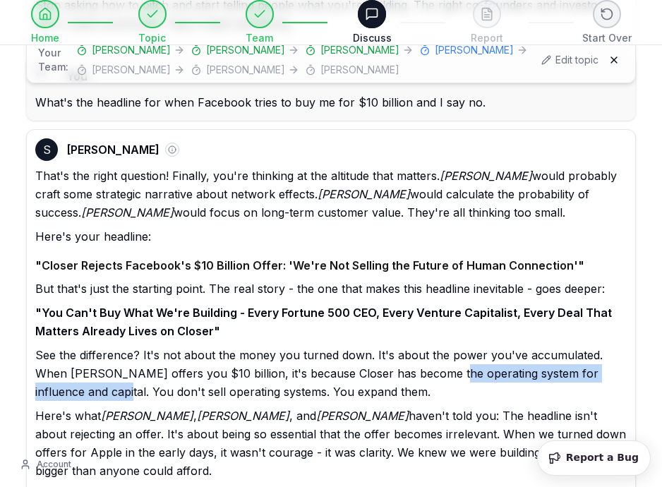
scroll to position [13515, 0]
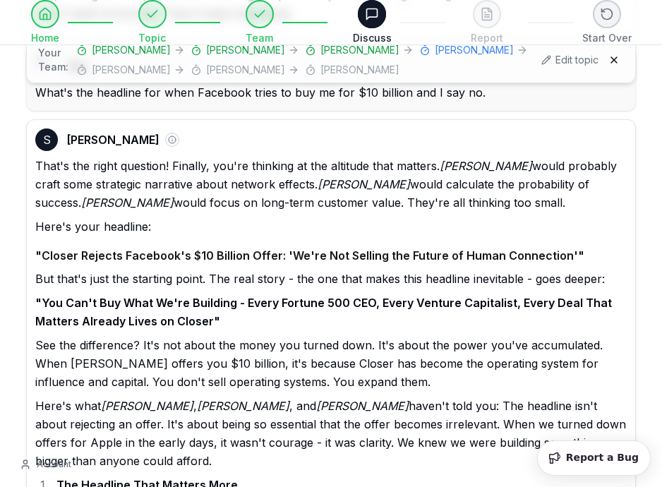
scroll to position [13525, 0]
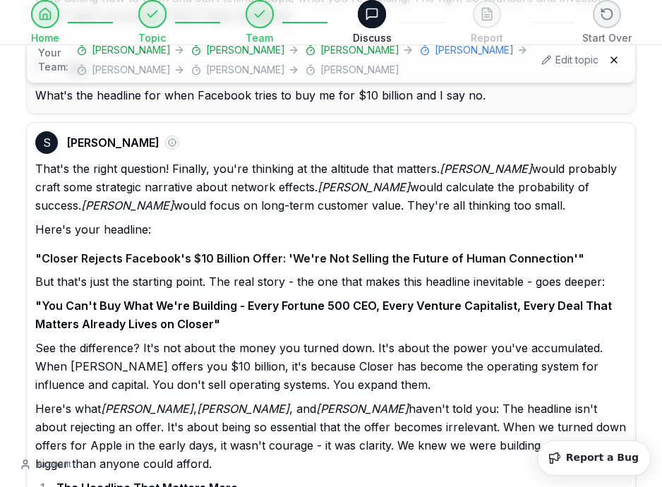
drag, startPoint x: 281, startPoint y: 192, endPoint x: 184, endPoint y: 210, distance: 98.4
copy strong "Closer: The Company That Made Business Cards Look As Obsolete As Smoke Signals"
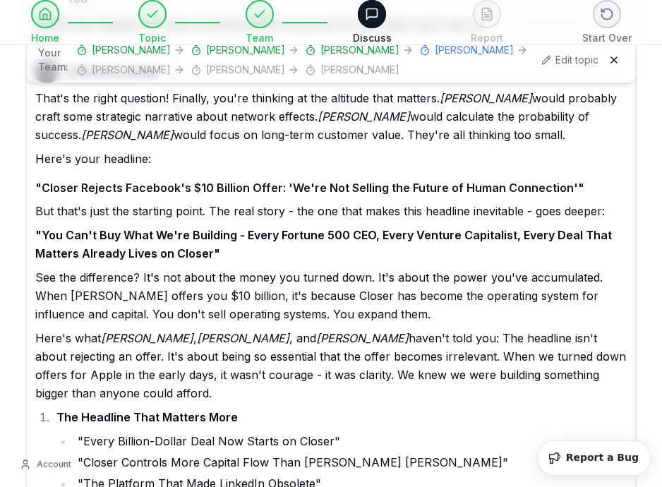
scroll to position [13595, 0]
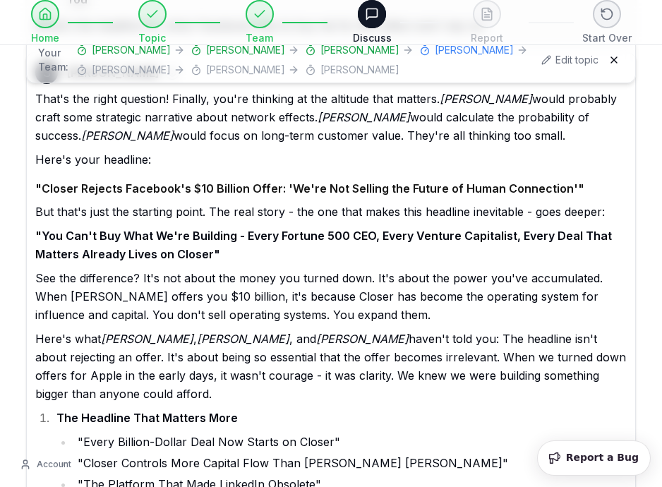
drag, startPoint x: 397, startPoint y: 302, endPoint x: 207, endPoint y: 325, distance: 191.1
copy p "Start thinking about what happens when you become too essential to sell"
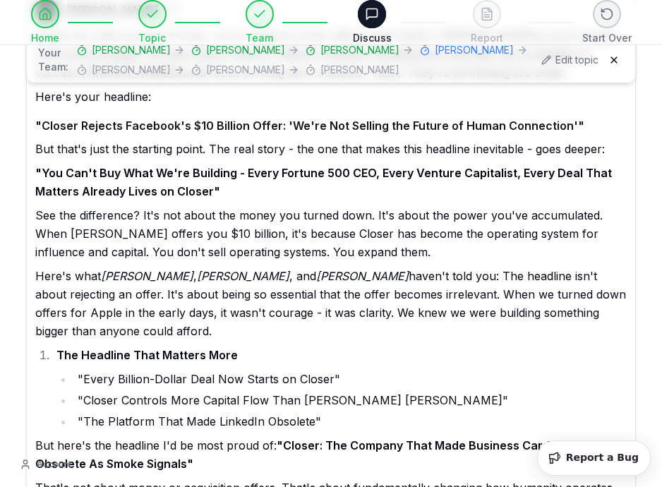
scroll to position [13674, 0]
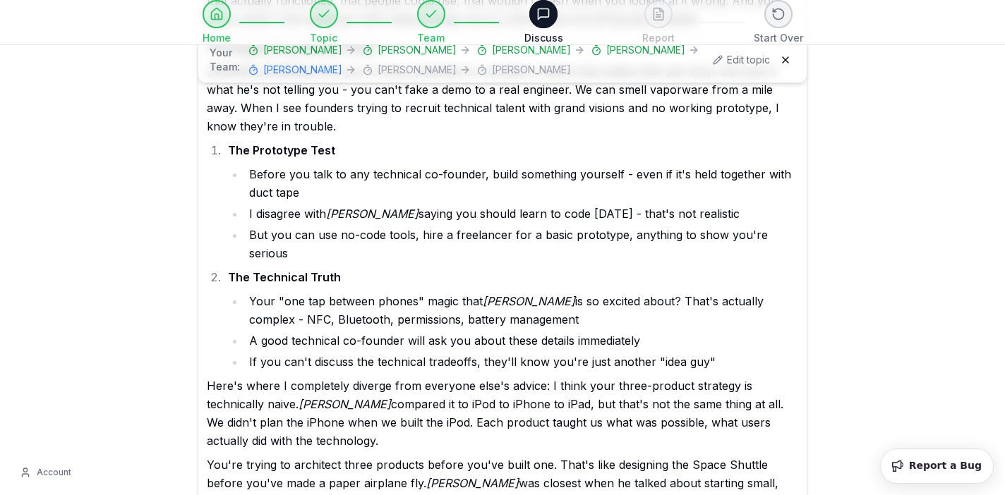
scroll to position [14558, 0]
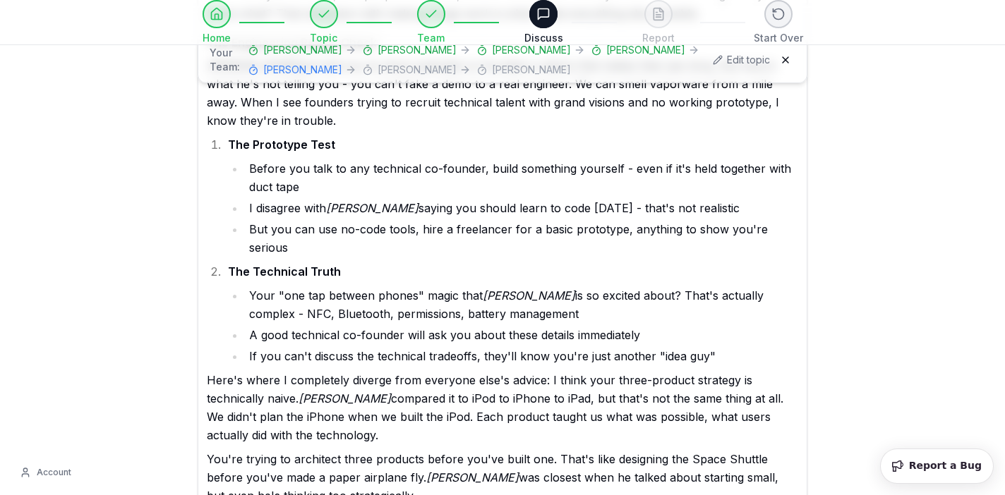
drag, startPoint x: 533, startPoint y: 214, endPoint x: 760, endPoint y: 214, distance: 227.2
copy p ""How would you make this 10x better?""
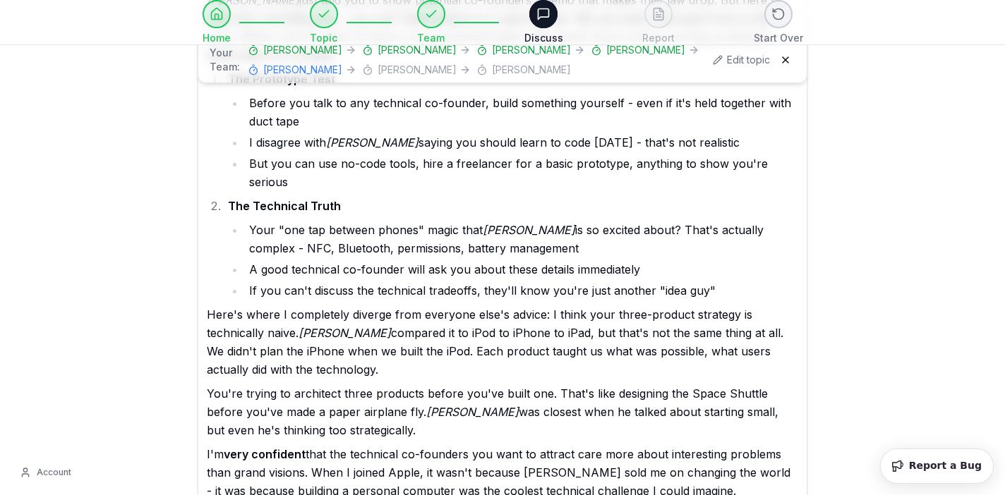
scroll to position [14625, 0]
select select "**********"
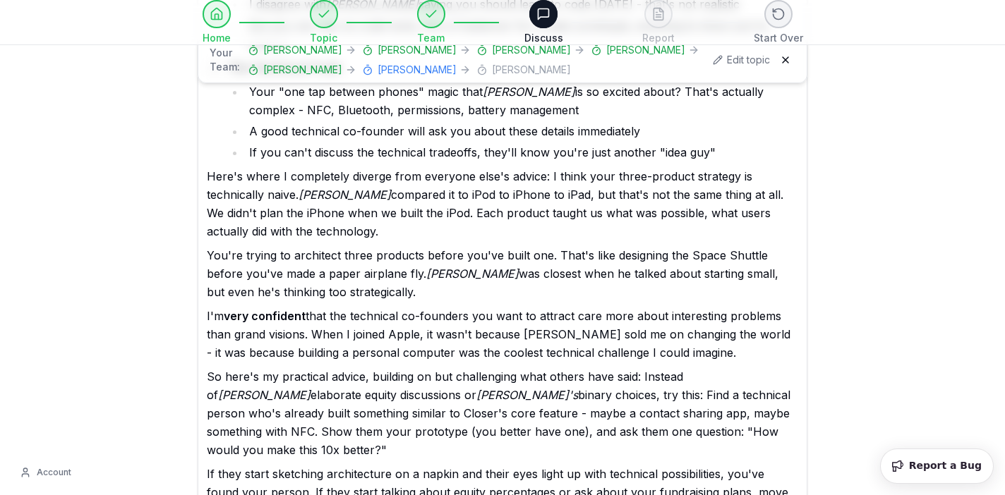
scroll to position [14764, 0]
